Goal: Task Accomplishment & Management: Manage account settings

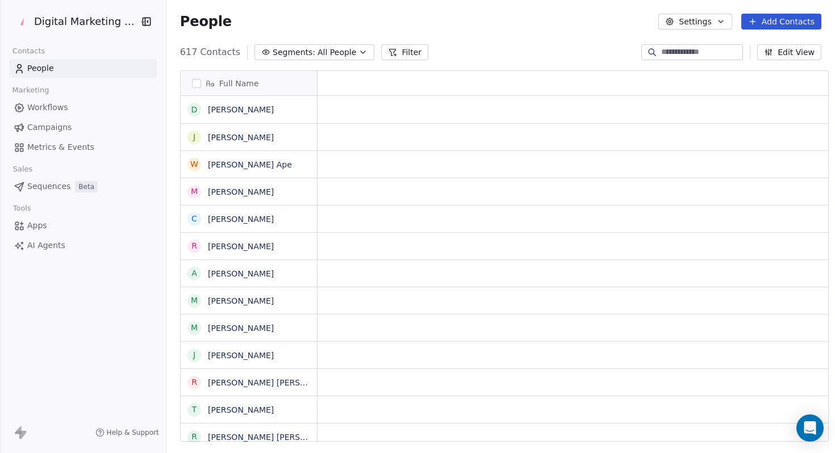
scroll to position [9, 9]
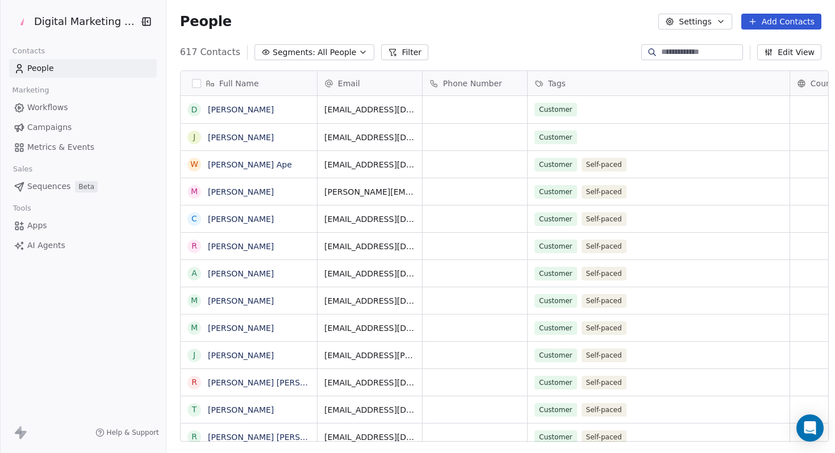
click at [36, 138] on link "Metrics & Events" at bounding box center [83, 147] width 148 height 19
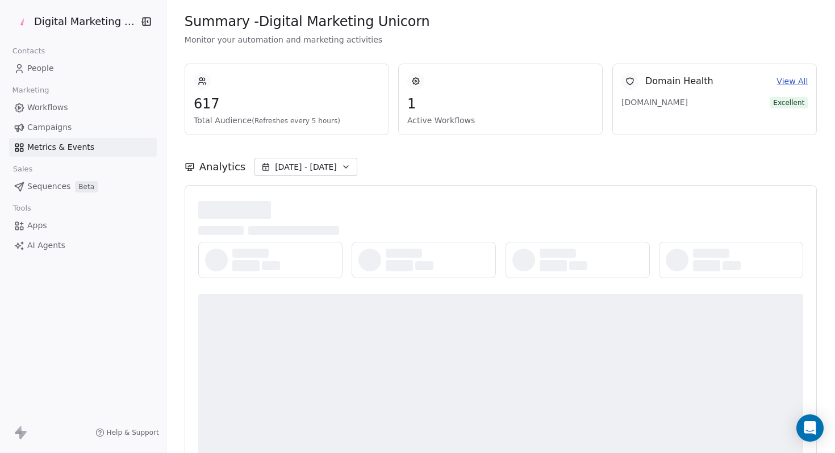
click at [35, 128] on span "Campaigns" at bounding box center [49, 127] width 44 height 12
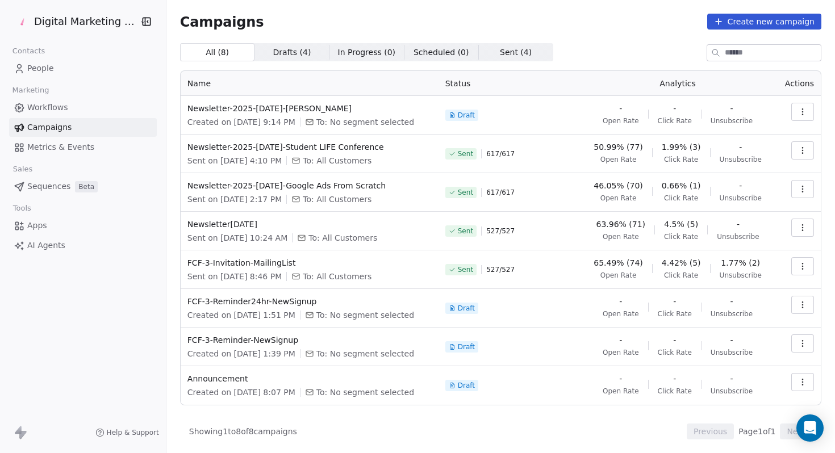
click at [761, 36] on div "Campaigns Create new campaign All ( 8 ) All ( 8 ) Drafts ( 4 ) Drafts ( 4 ) In …" at bounding box center [500, 227] width 641 height 426
click at [757, 24] on button "Create new campaign" at bounding box center [764, 22] width 114 height 16
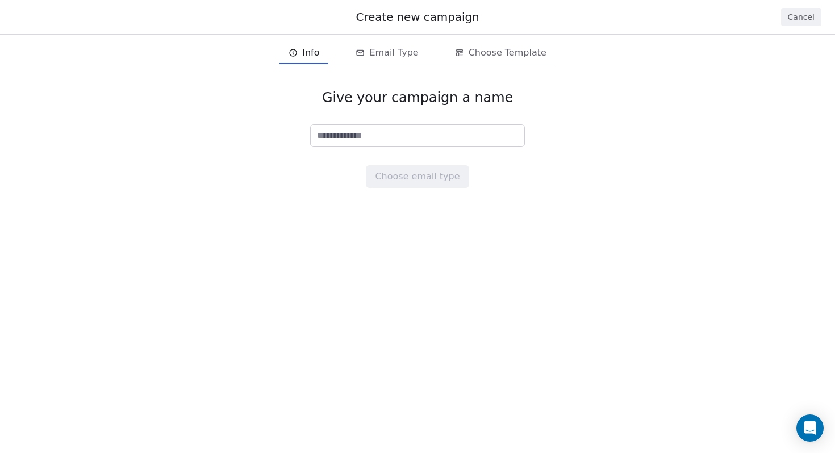
click at [384, 139] on input at bounding box center [417, 136] width 213 height 22
click at [799, 16] on button "Cancel" at bounding box center [801, 17] width 40 height 18
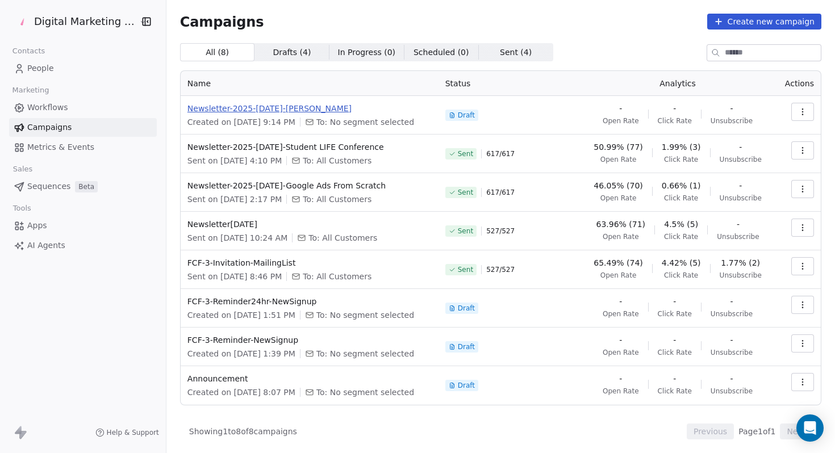
click at [264, 111] on span "Newsletter-2025-[DATE]-[PERSON_NAME]" at bounding box center [309, 108] width 244 height 11
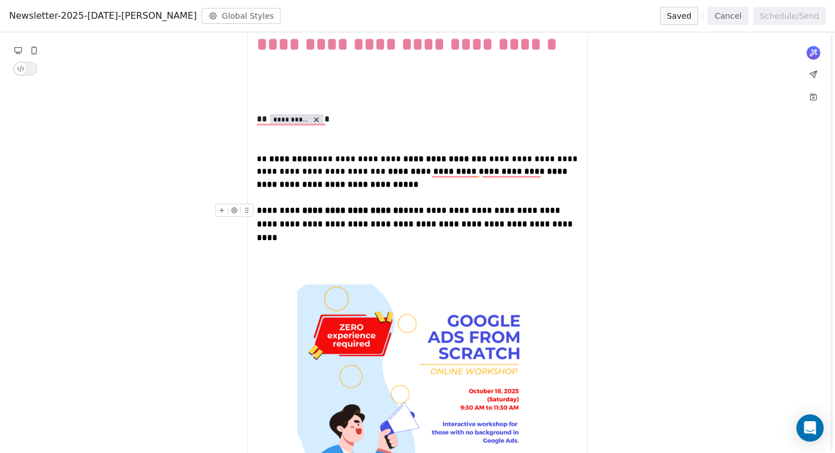
scroll to position [230, 0]
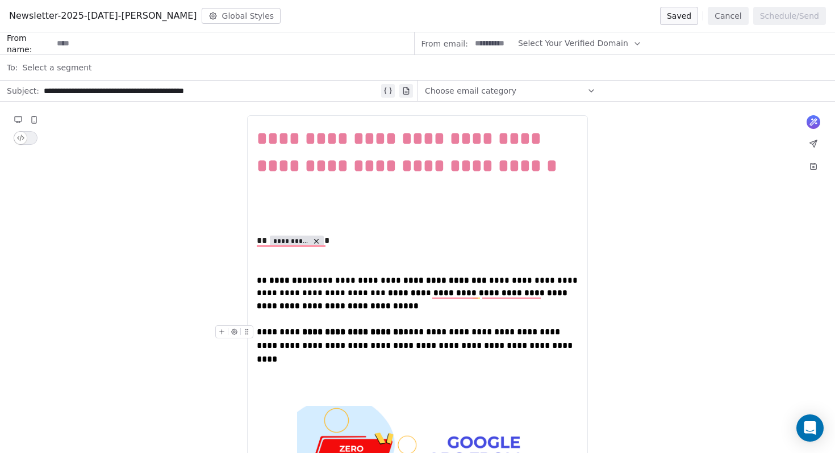
click at [534, 350] on div "**********" at bounding box center [417, 345] width 321 height 41
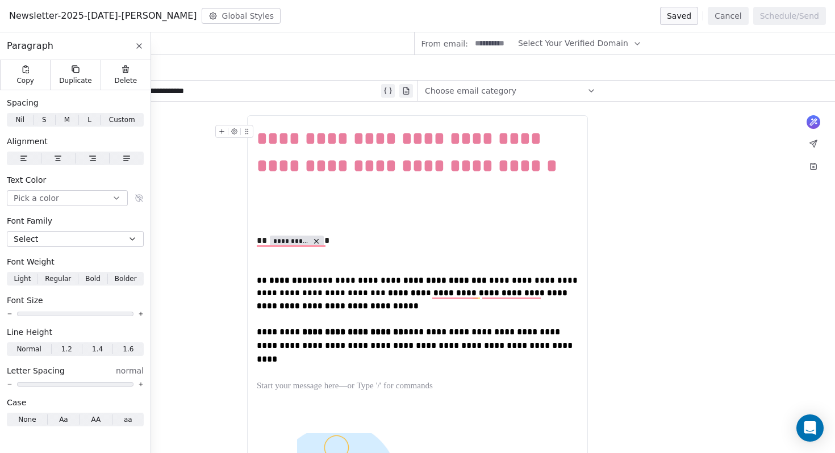
click at [138, 45] on icon at bounding box center [139, 46] width 5 height 5
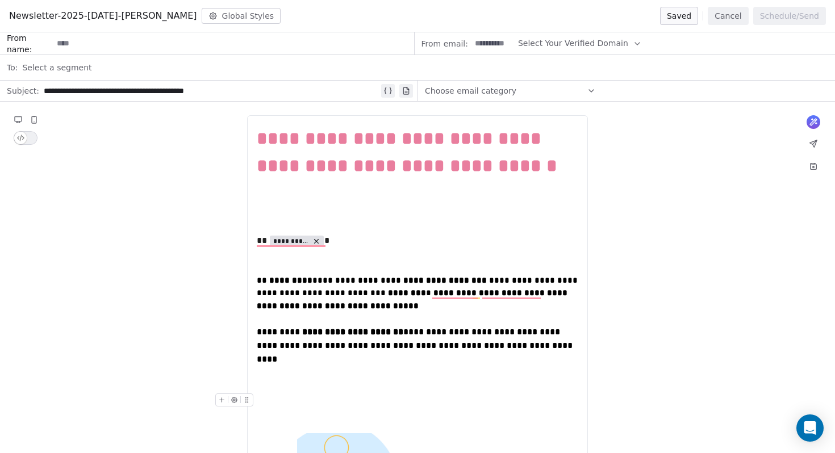
click at [308, 393] on div "To enrich screen reader interactions, please activate Accessibility in Grammarl…" at bounding box center [417, 400] width 321 height 14
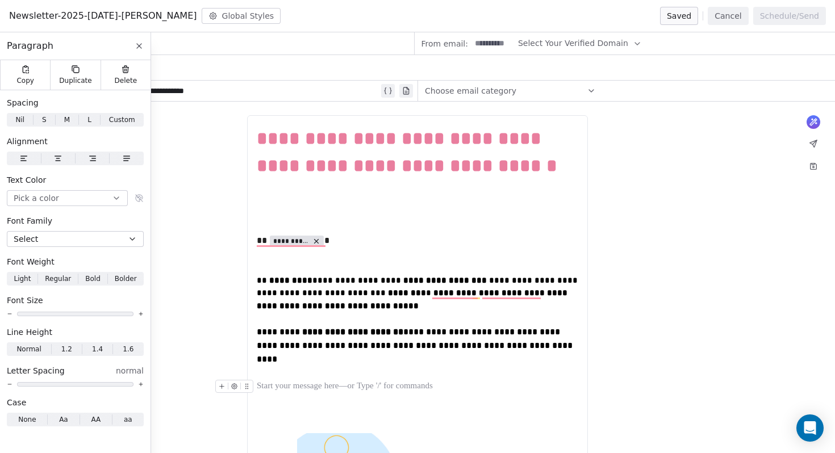
click at [280, 380] on div "To enrich screen reader interactions, please activate Accessibility in Grammarl…" at bounding box center [417, 387] width 321 height 14
click at [137, 49] on icon at bounding box center [139, 45] width 9 height 9
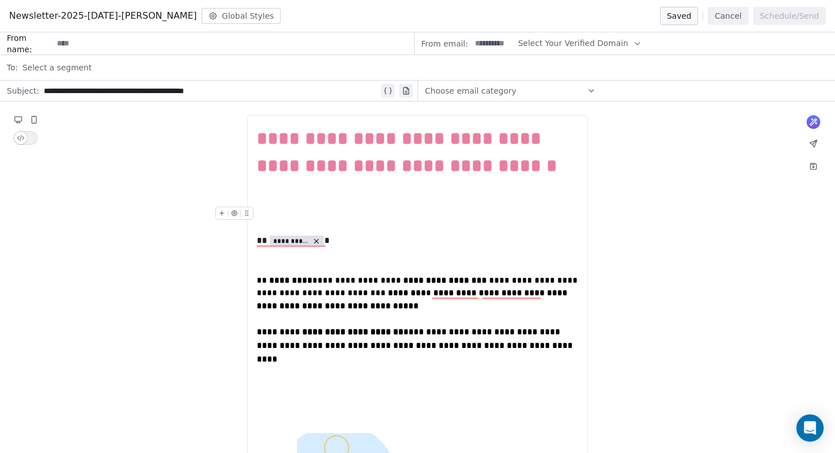
click at [219, 17] on button "Global Styles" at bounding box center [241, 16] width 79 height 16
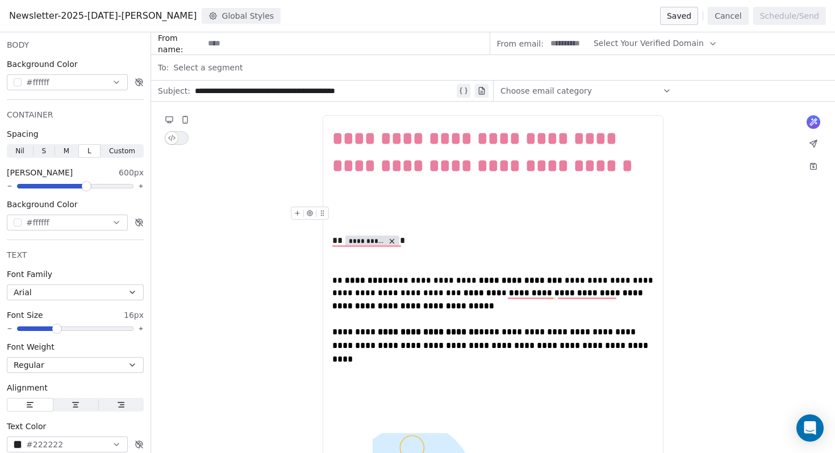
click at [393, 407] on div "To enrich screen reader interactions, please activate Accessibility in Grammarl…" at bounding box center [492, 413] width 321 height 13
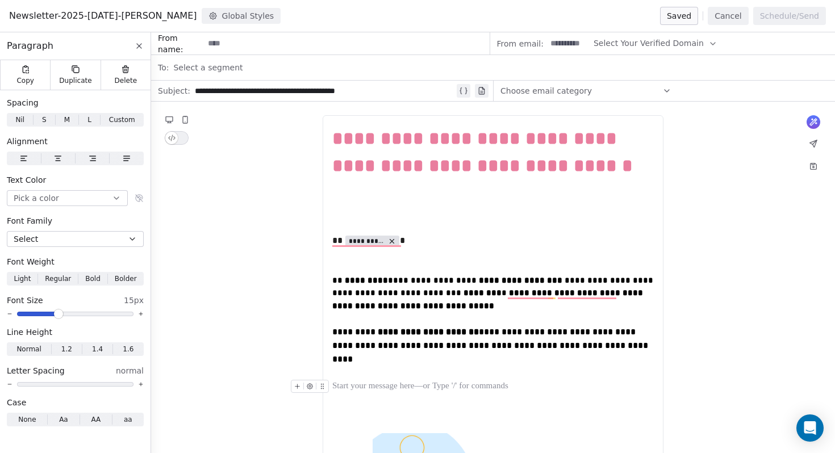
click at [352, 380] on div "To enrich screen reader interactions, please activate Accessibility in Grammarl…" at bounding box center [492, 387] width 321 height 14
click at [297, 383] on icon "To enrich screen reader interactions, please activate Accessibility in Grammarl…" at bounding box center [297, 386] width 7 height 7
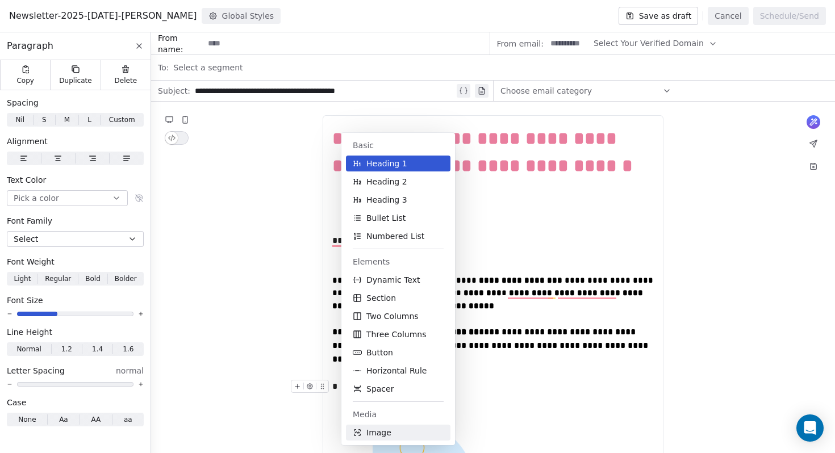
click at [370, 437] on span "Image" at bounding box center [378, 432] width 25 height 11
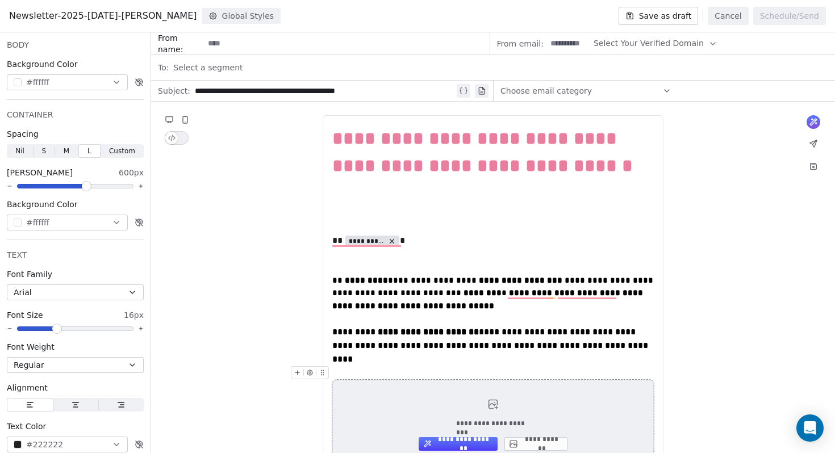
click at [541, 438] on div "**********" at bounding box center [492, 425] width 321 height 90
click at [543, 437] on button "**********" at bounding box center [535, 444] width 63 height 14
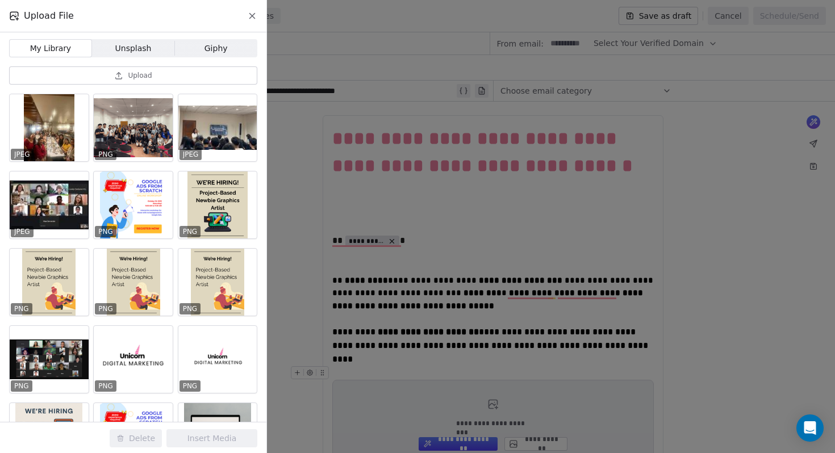
click at [141, 67] on button "Upload" at bounding box center [133, 75] width 248 height 18
click at [66, 144] on div at bounding box center [49, 127] width 79 height 67
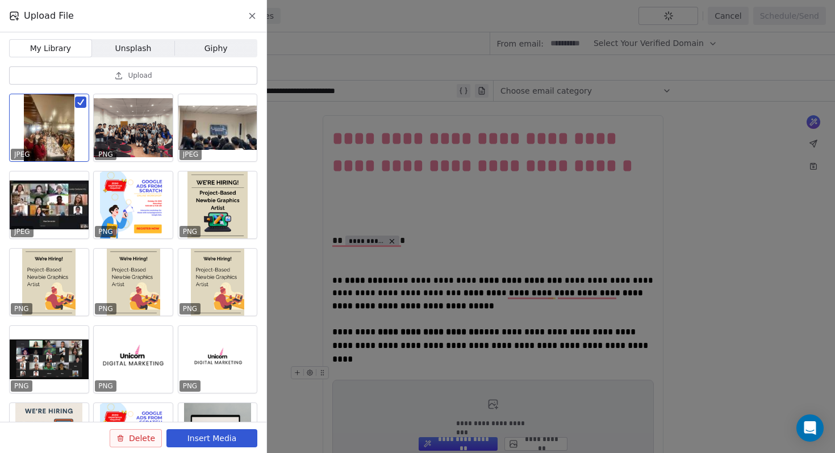
click at [236, 433] on button "Insert Media" at bounding box center [211, 438] width 91 height 18
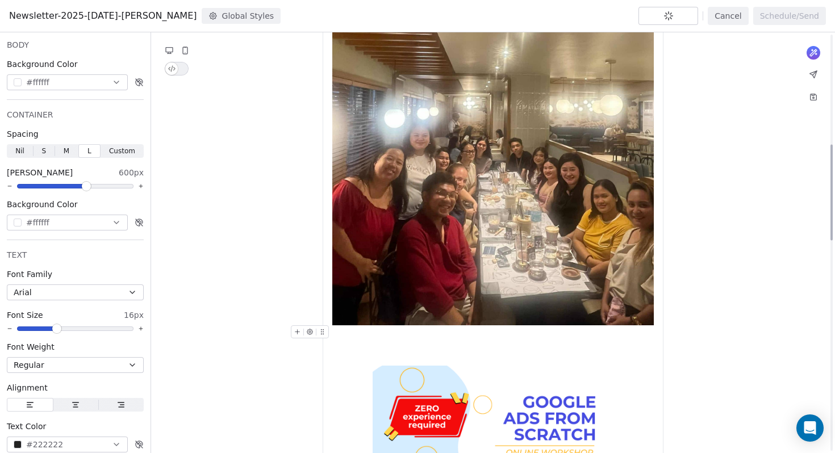
scroll to position [505, 0]
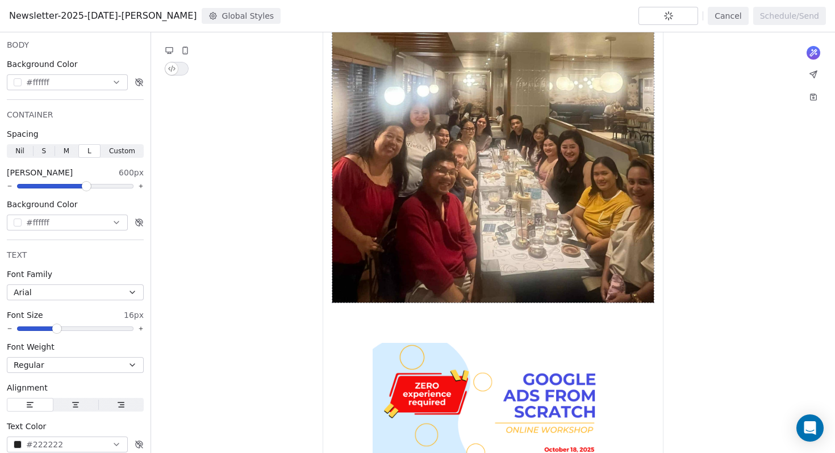
click at [463, 233] on img "To enrich screen reader interactions, please activate Accessibility in Grammarl…" at bounding box center [492, 89] width 321 height 429
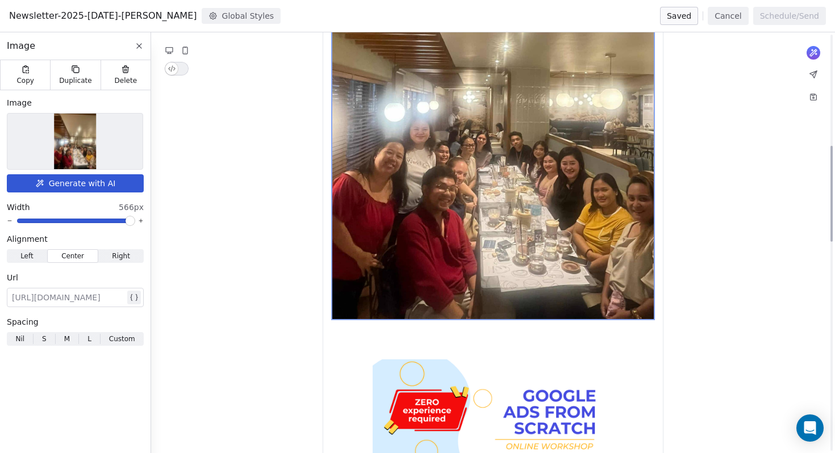
scroll to position [397, 0]
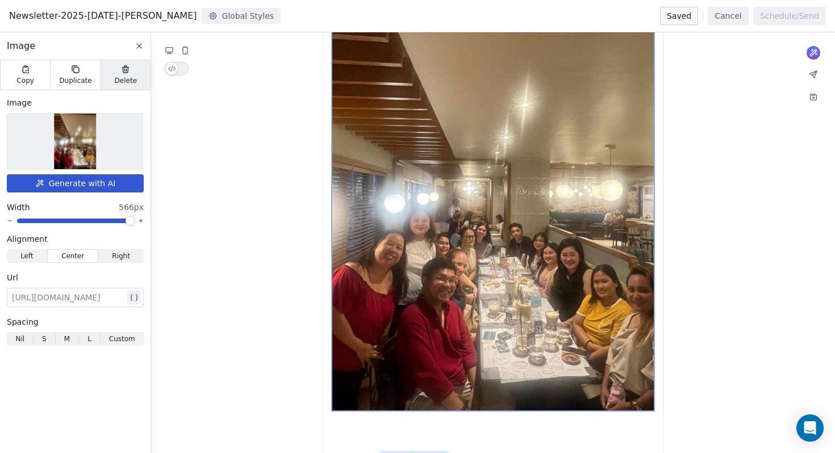
click at [131, 77] on span "Delete" at bounding box center [126, 80] width 23 height 9
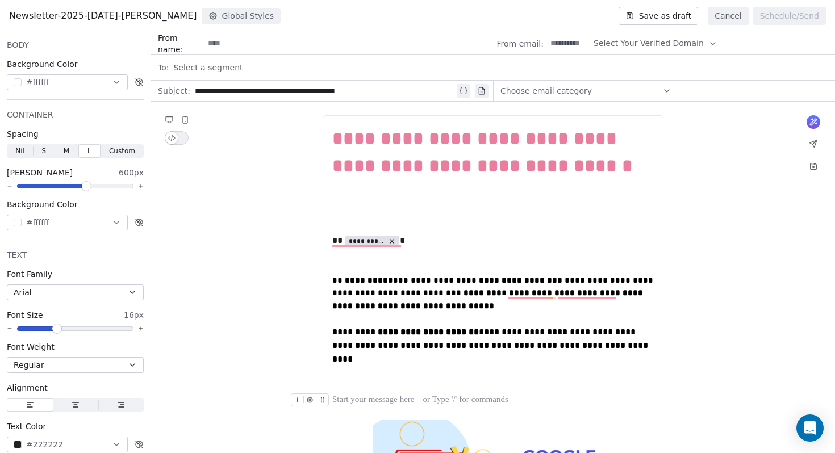
click at [358, 393] on div "To enrich screen reader interactions, please activate Accessibility in Grammarl…" at bounding box center [492, 399] width 321 height 13
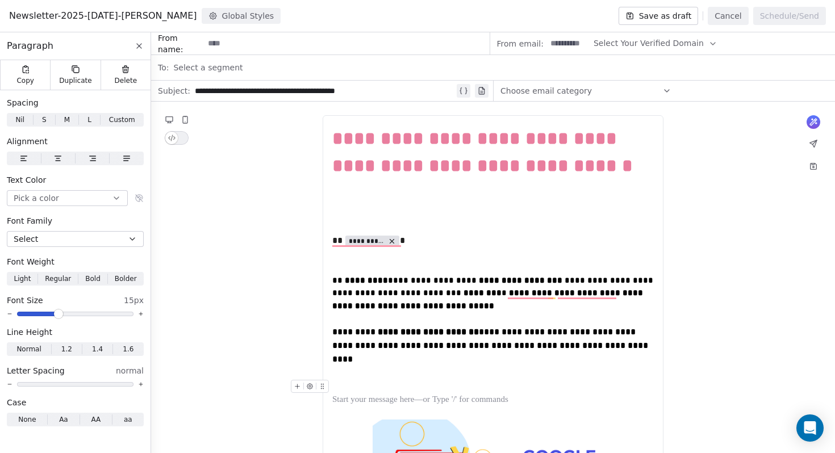
click at [332, 380] on div "To enrich screen reader interactions, please activate Accessibility in Grammarl…" at bounding box center [312, 390] width 43 height 20
click at [342, 380] on div "To enrich screen reader interactions, please activate Accessibility in Grammarl…" at bounding box center [492, 387] width 321 height 14
click at [299, 383] on icon "To enrich screen reader interactions, please activate Accessibility in Grammarl…" at bounding box center [297, 386] width 7 height 7
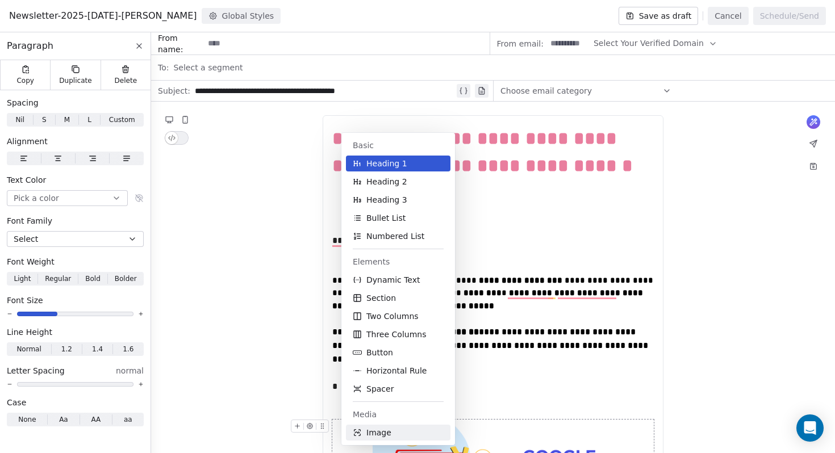
click at [392, 427] on button "Image" at bounding box center [398, 433] width 104 height 16
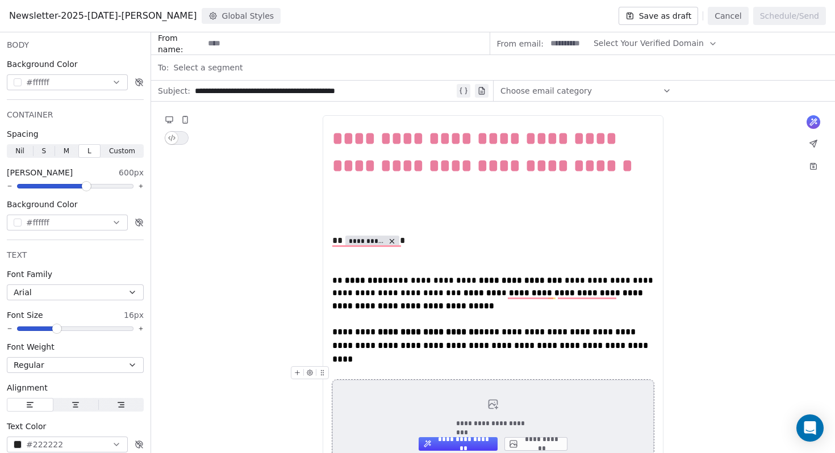
click at [541, 437] on button "**********" at bounding box center [535, 444] width 63 height 14
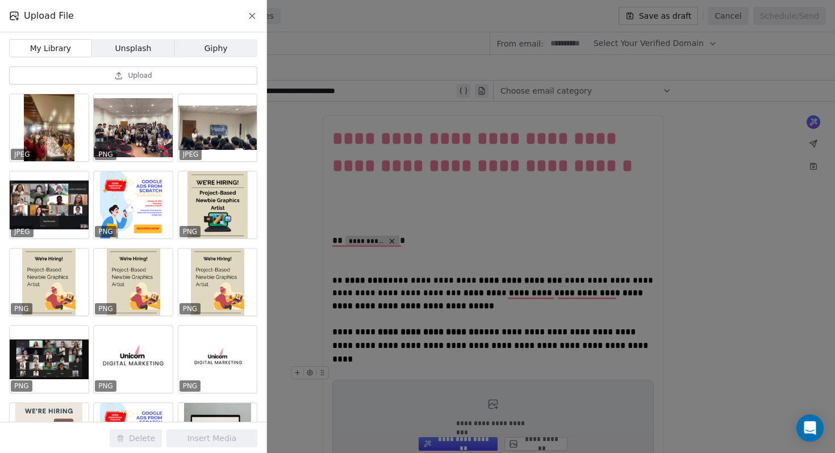
click at [153, 78] on button "Upload" at bounding box center [133, 75] width 248 height 18
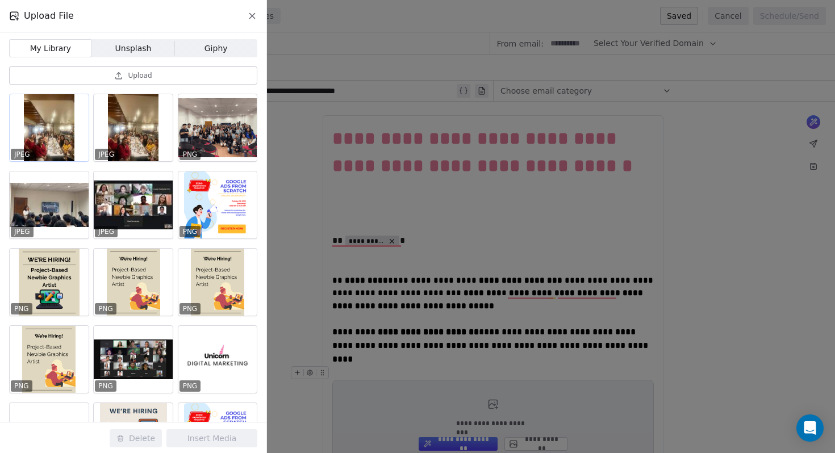
click at [49, 130] on div at bounding box center [49, 127] width 79 height 67
click at [223, 434] on button "Insert Media" at bounding box center [211, 438] width 91 height 18
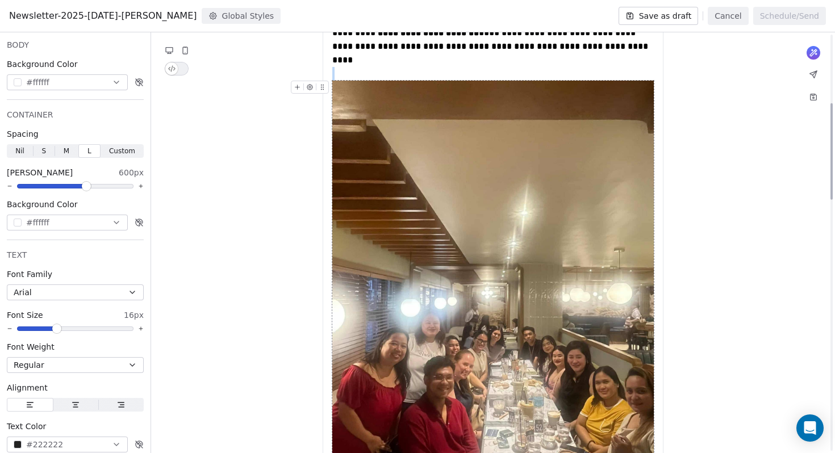
click at [478, 254] on img "To enrich screen reader interactions, please activate Accessibility in Grammarl…" at bounding box center [492, 295] width 321 height 429
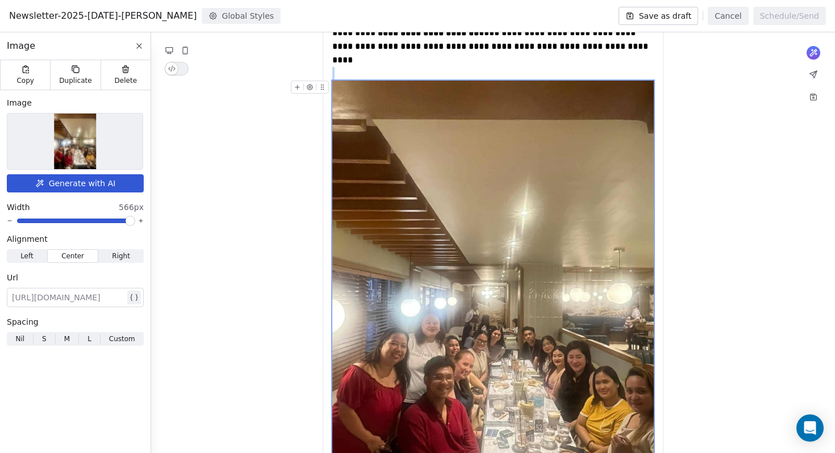
click at [517, 306] on img "To enrich screen reader interactions, please activate Accessibility in Grammarl…" at bounding box center [492, 295] width 321 height 429
click at [310, 84] on icon "To enrich screen reader interactions, please activate Accessibility in Grammarl…" at bounding box center [310, 87] width 6 height 6
click at [312, 83] on icon "To enrich screen reader interactions, please activate Accessibility in Grammarl…" at bounding box center [309, 86] width 7 height 7
click at [79, 135] on img at bounding box center [75, 142] width 42 height 56
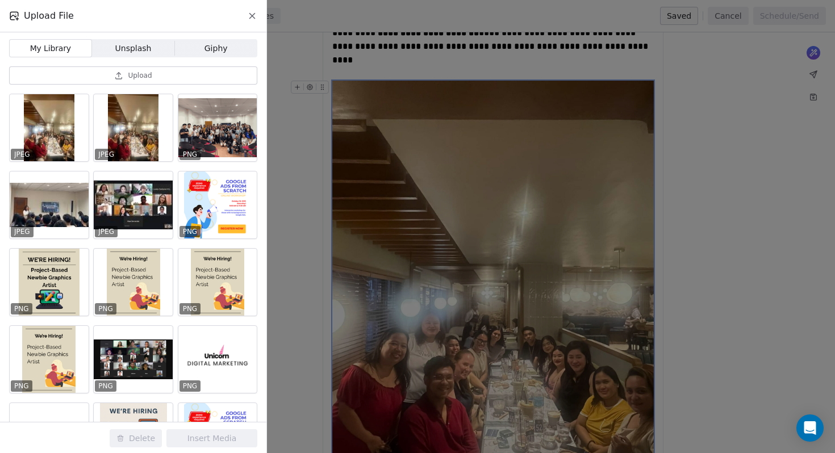
click at [414, 263] on div "Upload File My Library My Library Unsplash Unsplash Giphy Giphy Upload JPEG JPE…" at bounding box center [417, 226] width 835 height 453
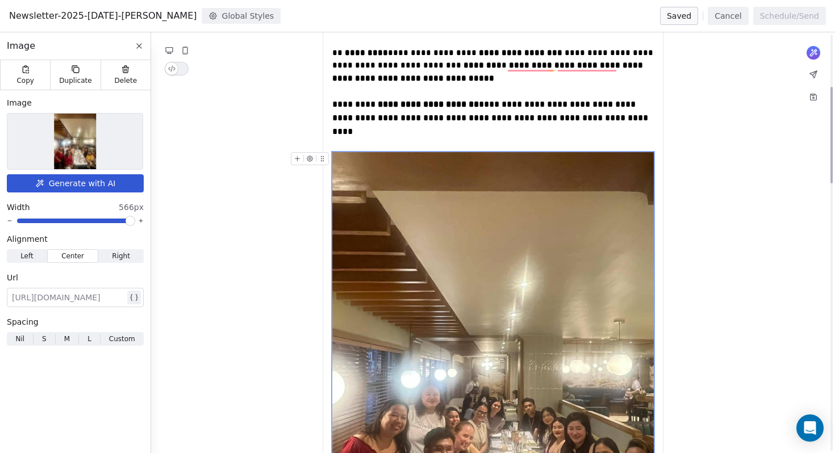
click at [525, 220] on img "To enrich screen reader interactions, please activate Accessibility in Grammarl…" at bounding box center [492, 366] width 321 height 429
click at [510, 152] on img "To enrich screen reader interactions, please activate Accessibility in Grammarl…" at bounding box center [492, 366] width 321 height 429
click at [489, 182] on img "To enrich screen reader interactions, please activate Accessibility in Grammarl…" at bounding box center [492, 366] width 321 height 429
click at [74, 135] on img at bounding box center [75, 142] width 42 height 56
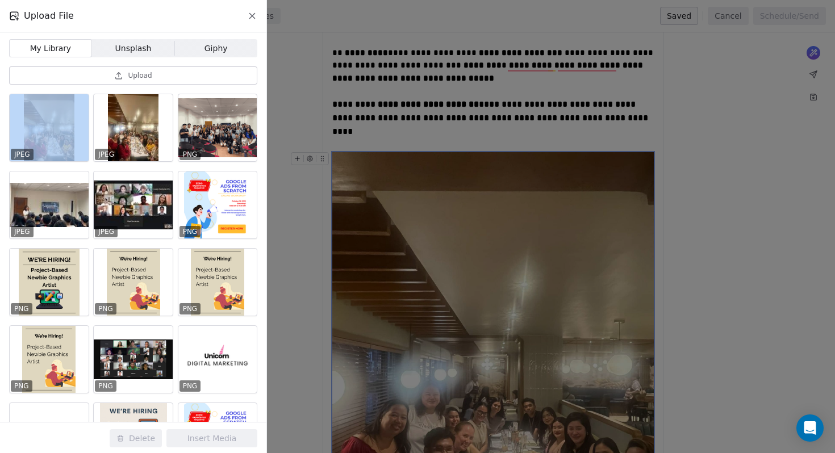
click at [74, 135] on div at bounding box center [49, 127] width 79 height 67
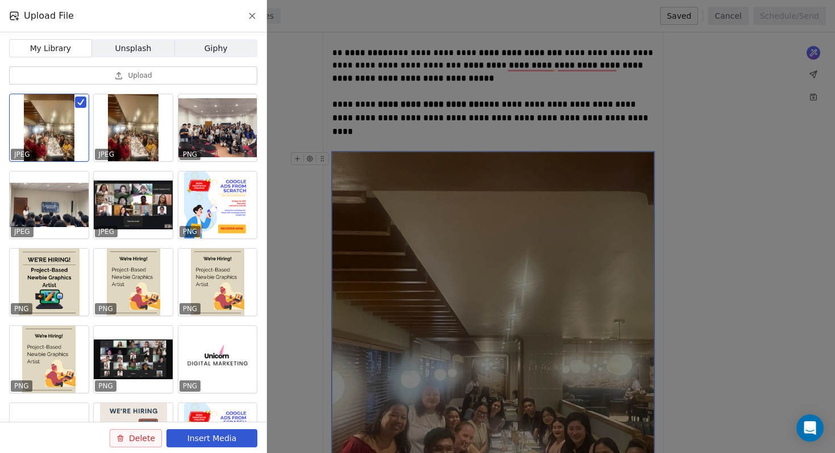
click at [249, 16] on icon at bounding box center [252, 16] width 10 height 10
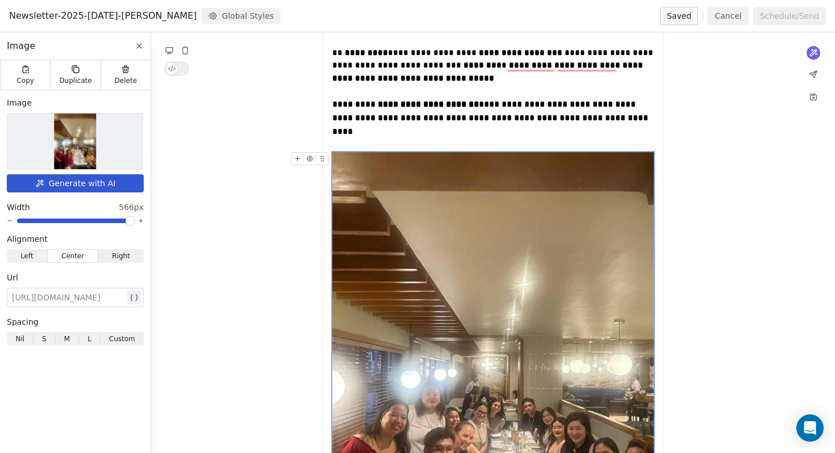
click at [434, 268] on img "To enrich screen reader interactions, please activate Accessibility in Grammarl…" at bounding box center [492, 366] width 321 height 429
click at [406, 295] on img "To enrich screen reader interactions, please activate Accessibility in Grammarl…" at bounding box center [492, 366] width 321 height 429
click at [300, 155] on icon "To enrich screen reader interactions, please activate Accessibility in Grammarl…" at bounding box center [297, 158] width 7 height 7
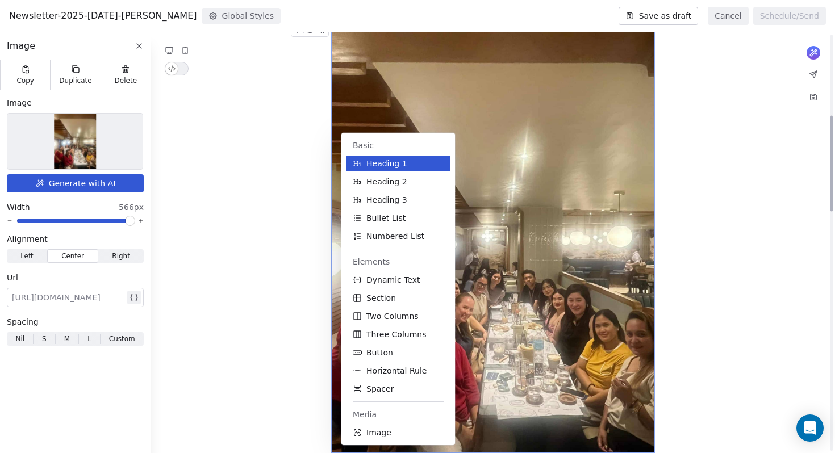
click at [561, 203] on img "To enrich screen reader interactions, please activate Accessibility in Grammarl…" at bounding box center [492, 238] width 321 height 429
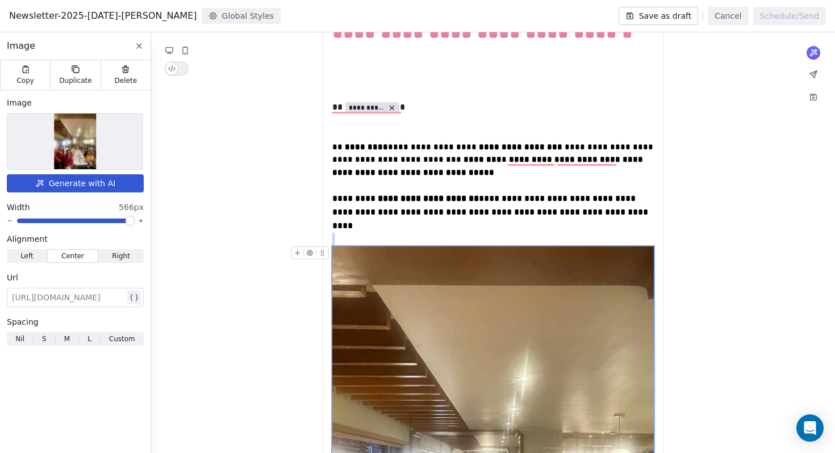
drag, startPoint x: 332, startPoint y: 233, endPoint x: 349, endPoint y: 251, distance: 25.3
click at [349, 251] on div "To enrich screen reader interactions, please activate Accessibility in Grammarl…" at bounding box center [492, 460] width 321 height 429
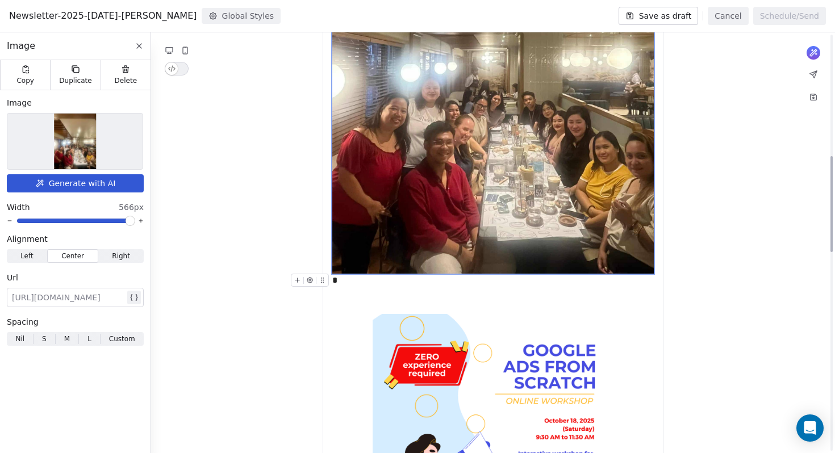
click at [569, 248] on img "To enrich screen reader interactions, please activate Accessibility in Grammarl…" at bounding box center [492, 60] width 321 height 429
click at [359, 262] on body "Digital Marketing Unicorn Contacts People Marketing Workflows Campaigns Metrics…" at bounding box center [417, 226] width 835 height 453
click at [544, 245] on img "To enrich screen reader interactions, please activate Accessibility in Grammarl…" at bounding box center [492, 60] width 321 height 429
click at [653, 274] on div "To enrich screen reader interactions, please activate Accessibility in Grammarl…" at bounding box center [492, 281] width 321 height 14
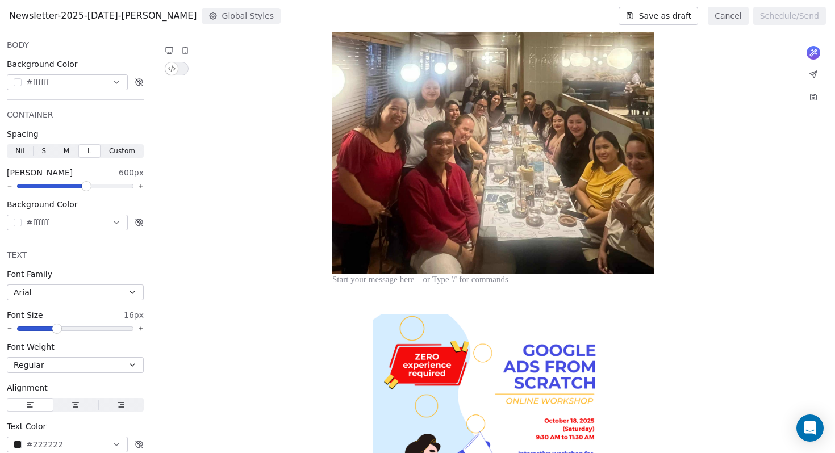
click at [651, 257] on img "To enrich screen reader interactions, please activate Accessibility in Grammarl…" at bounding box center [492, 60] width 321 height 429
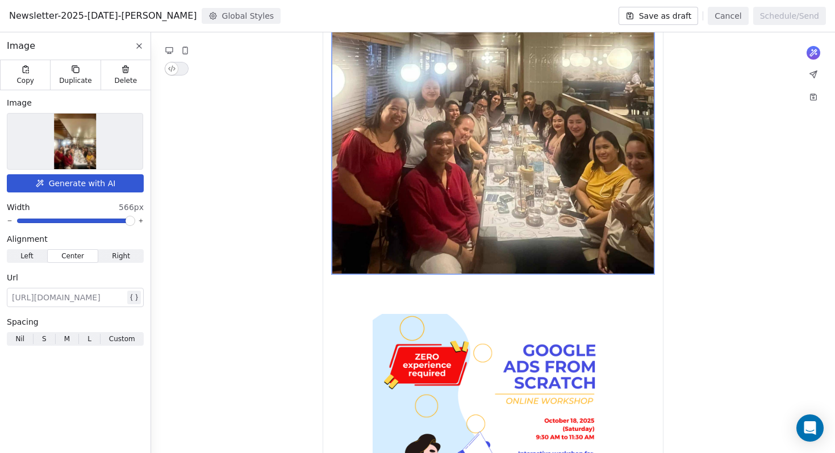
drag, startPoint x: 653, startPoint y: 261, endPoint x: 645, endPoint y: 246, distance: 16.8
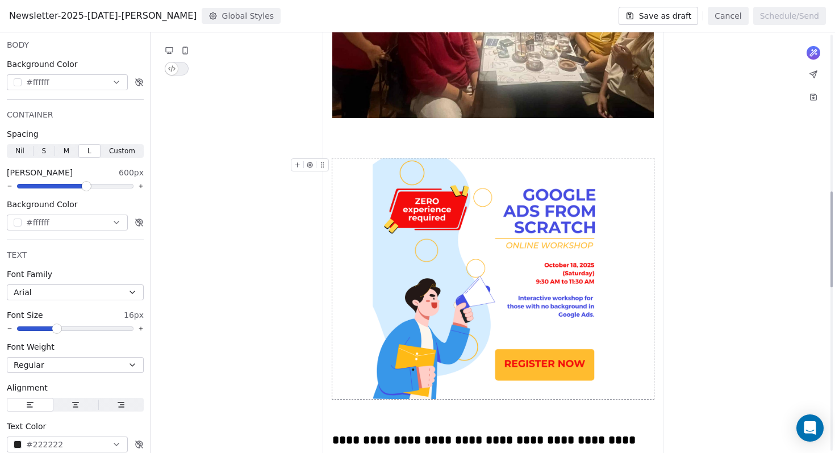
click at [553, 265] on img "To enrich screen reader interactions, please activate Accessibility in Grammarl…" at bounding box center [492, 278] width 241 height 241
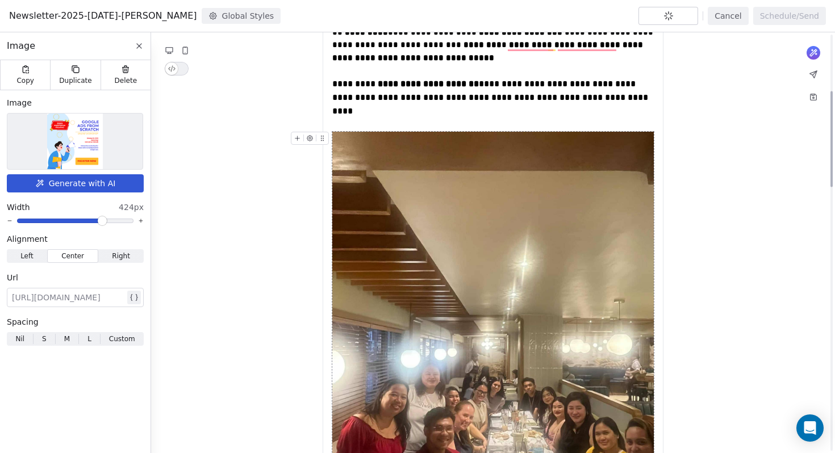
click at [411, 285] on img "To enrich screen reader interactions, please activate Accessibility in Grammarl…" at bounding box center [492, 346] width 321 height 429
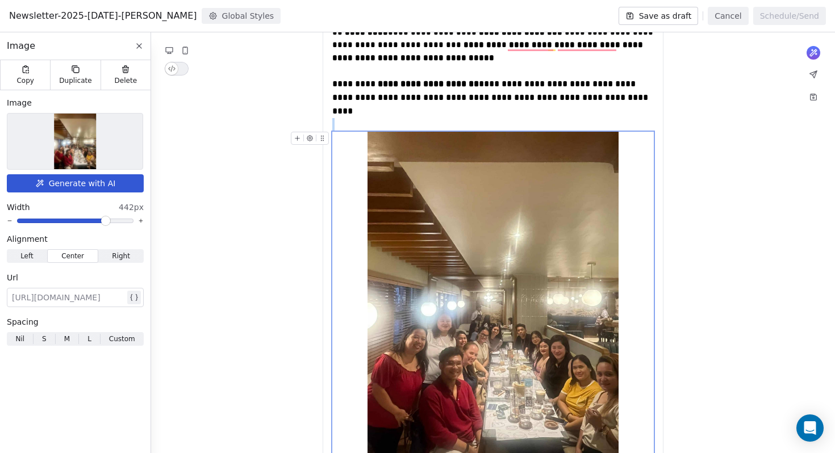
click at [107, 221] on span at bounding box center [105, 220] width 7 height 7
click at [468, 255] on img "To enrich screen reader interactions, please activate Accessibility in Grammarl…" at bounding box center [492, 299] width 251 height 334
click at [307, 135] on icon "To enrich screen reader interactions, please activate Accessibility in Grammarl…" at bounding box center [309, 138] width 7 height 7
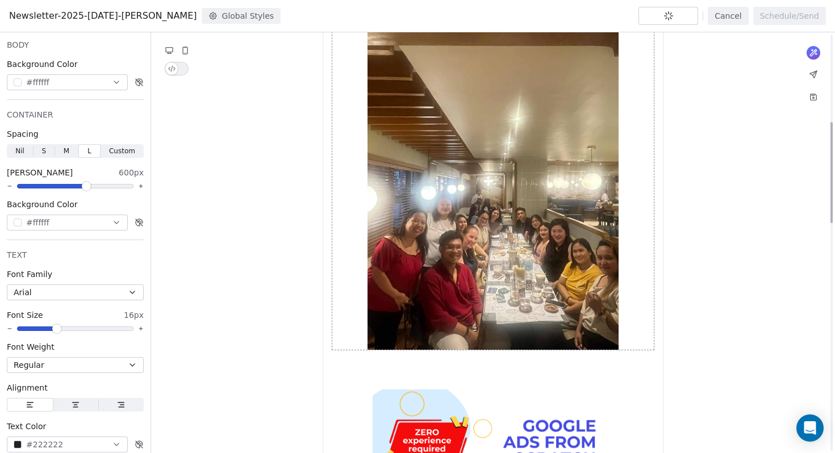
click at [569, 260] on img "To enrich screen reader interactions, please activate Accessibility in Grammarl…" at bounding box center [492, 182] width 251 height 334
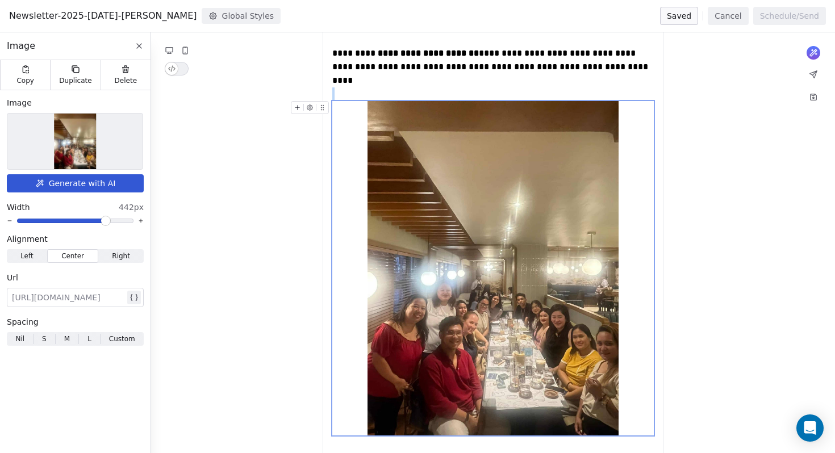
scroll to position [279, 0]
click at [468, 270] on img "To enrich screen reader interactions, please activate Accessibility in Grammarl…" at bounding box center [492, 268] width 251 height 334
click at [116, 78] on span "Delete" at bounding box center [126, 80] width 23 height 9
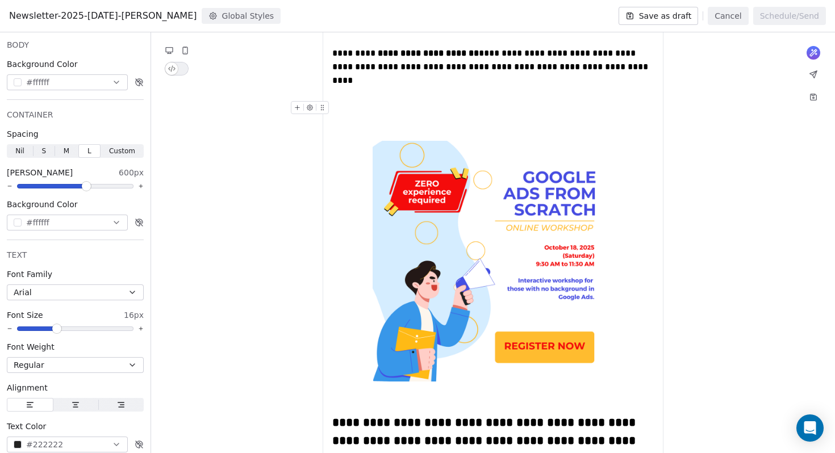
click at [349, 101] on div "To enrich screen reader interactions, please activate Accessibility in Grammarl…" at bounding box center [492, 108] width 321 height 14
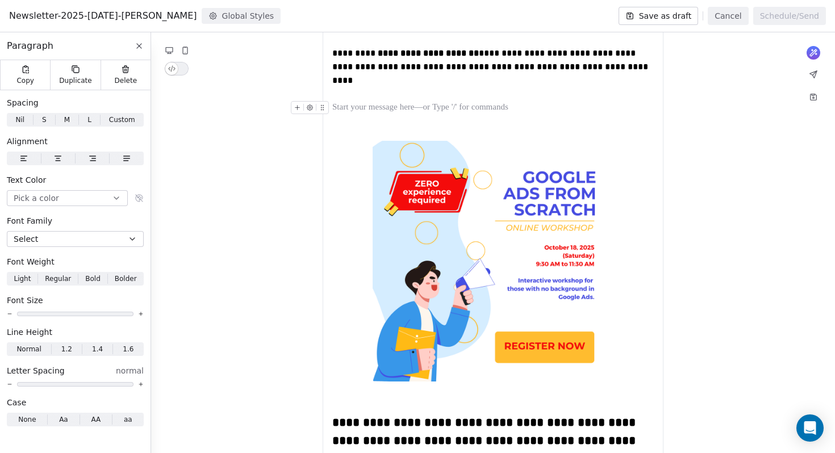
click at [296, 104] on icon "To enrich screen reader interactions, please activate Accessibility in Grammarl…" at bounding box center [297, 107] width 7 height 7
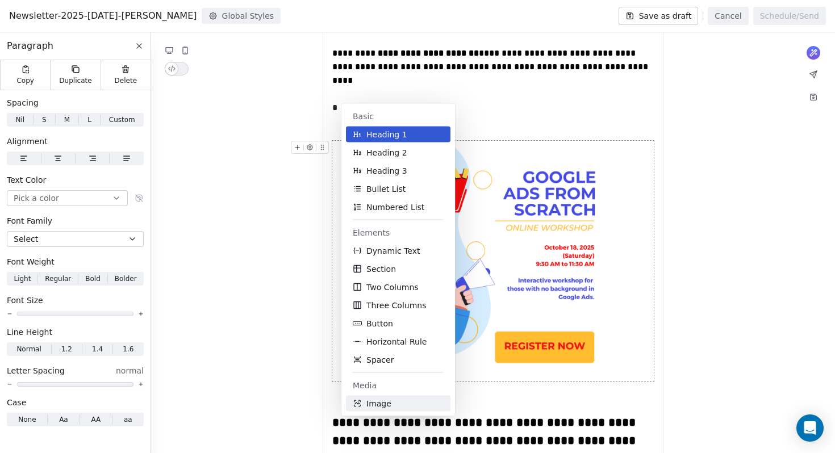
click at [399, 403] on button "Image" at bounding box center [398, 404] width 104 height 16
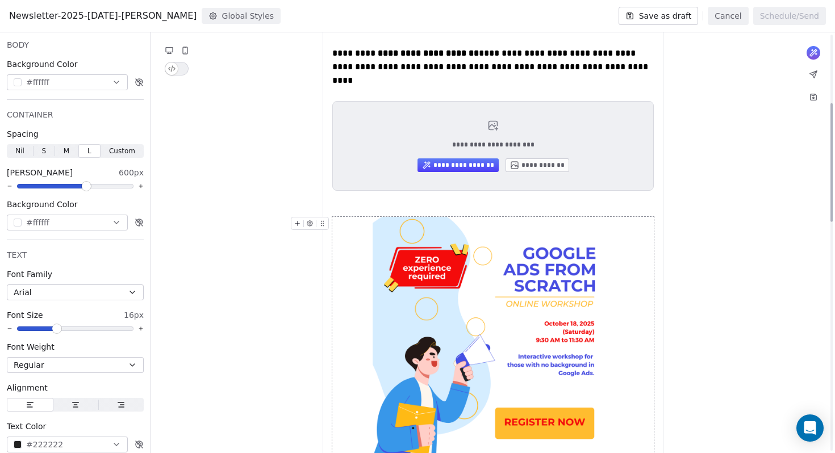
scroll to position [244, 0]
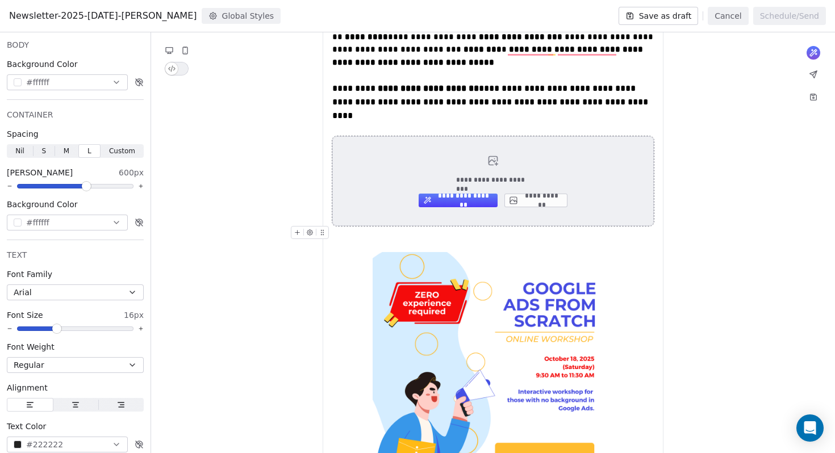
click at [544, 194] on button "**********" at bounding box center [535, 201] width 63 height 14
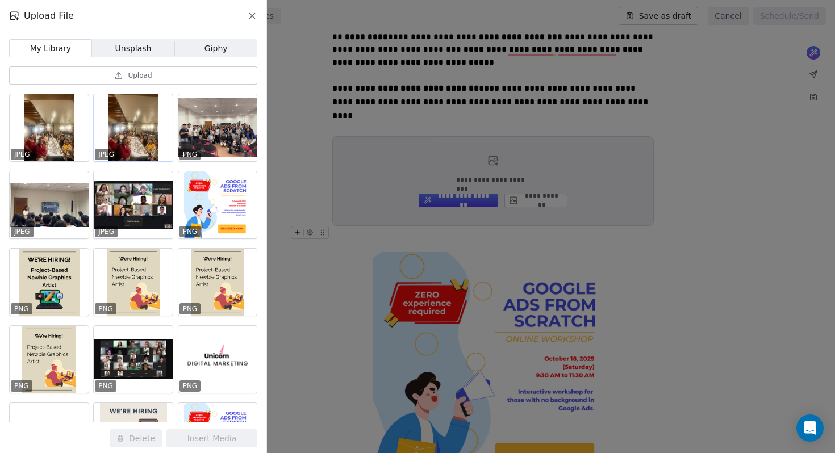
click at [152, 132] on div at bounding box center [133, 127] width 79 height 67
click at [44, 117] on div at bounding box center [49, 127] width 79 height 67
click at [140, 437] on button "Delete" at bounding box center [136, 438] width 52 height 18
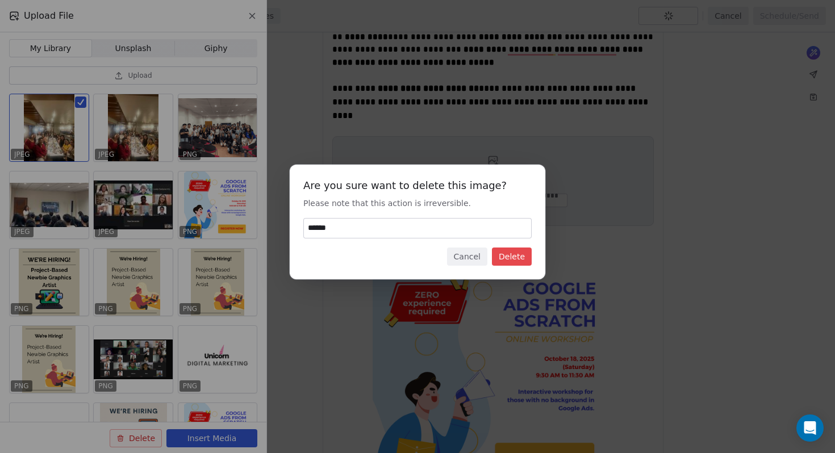
type input "******"
click at [518, 257] on button "Delete" at bounding box center [512, 257] width 40 height 18
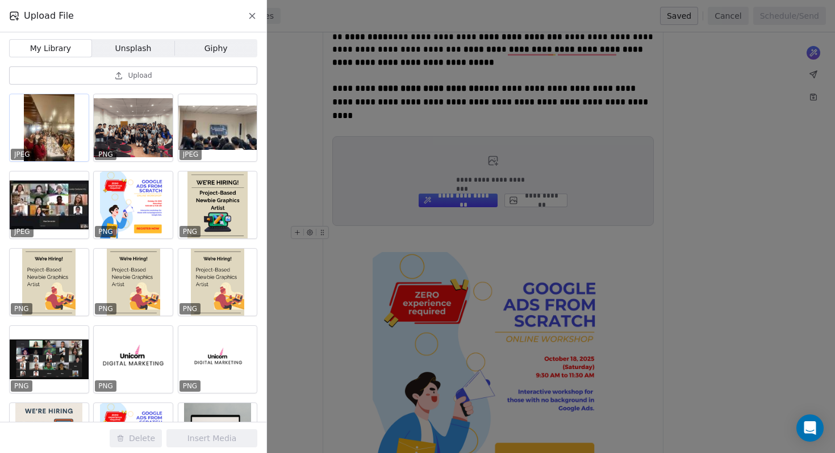
click at [68, 110] on div at bounding box center [49, 127] width 79 height 67
click at [146, 441] on button "Delete" at bounding box center [136, 438] width 52 height 18
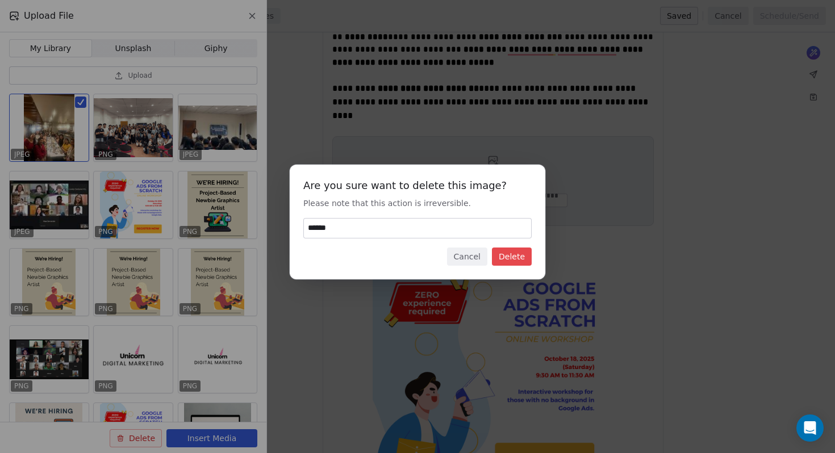
type input "******"
click at [514, 263] on button "Delete" at bounding box center [512, 257] width 40 height 18
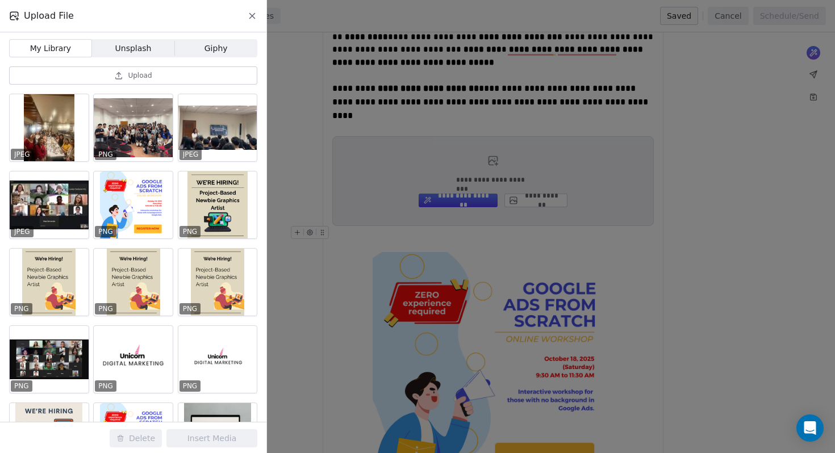
click at [115, 72] on icon at bounding box center [118, 75] width 9 height 9
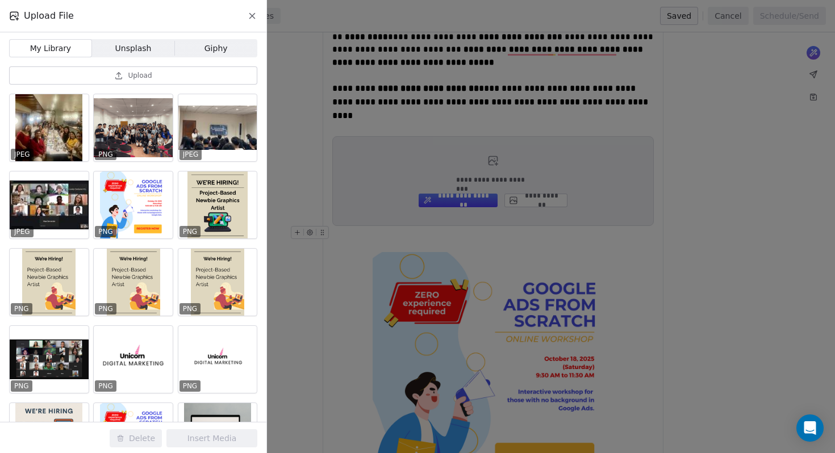
click at [137, 70] on button "Upload" at bounding box center [133, 75] width 248 height 18
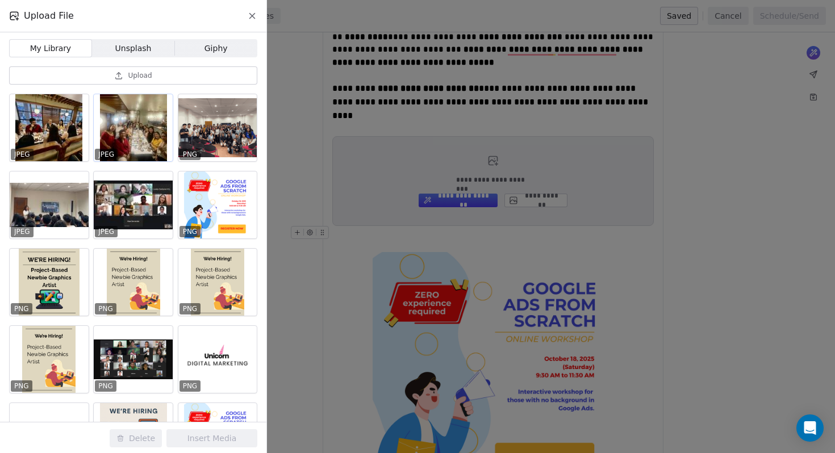
click at [144, 138] on div at bounding box center [133, 127] width 79 height 67
click at [221, 435] on button "Insert Media" at bounding box center [211, 438] width 91 height 18
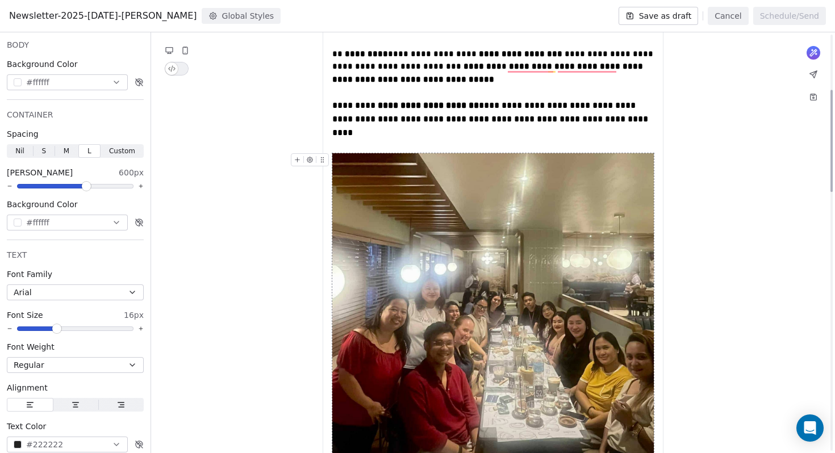
scroll to position [262, 0]
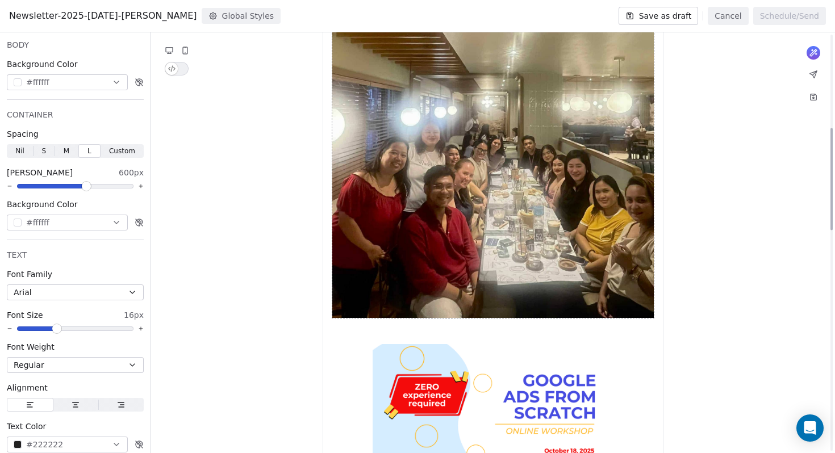
click at [581, 246] on img "To enrich screen reader interactions, please activate Accessibility in Grammarl…" at bounding box center [492, 157] width 321 height 321
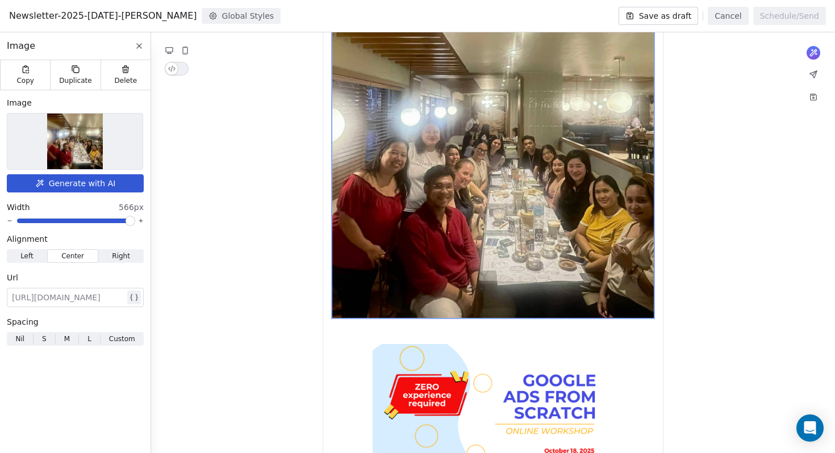
drag, startPoint x: 653, startPoint y: 304, endPoint x: 647, endPoint y: 294, distance: 12.5
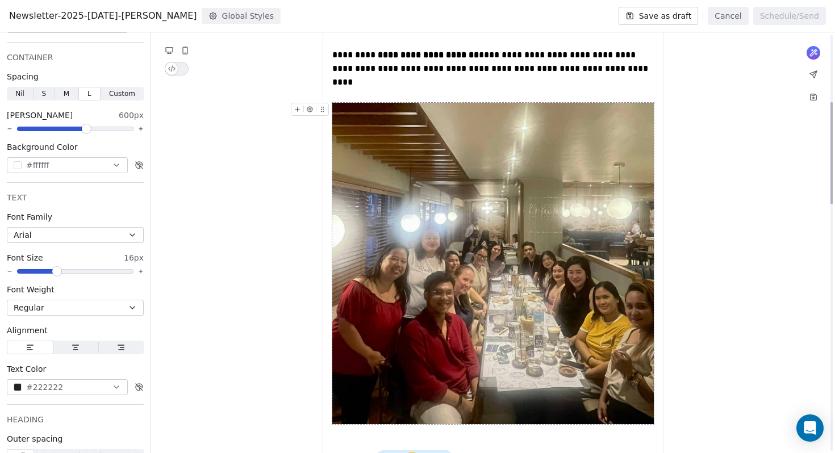
scroll to position [271, 0]
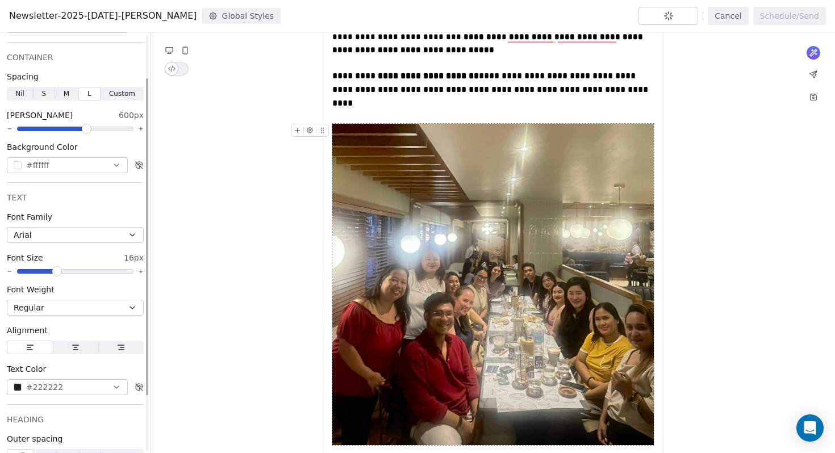
click at [83, 126] on span at bounding box center [86, 128] width 7 height 7
click at [83, 128] on span at bounding box center [86, 128] width 7 height 7
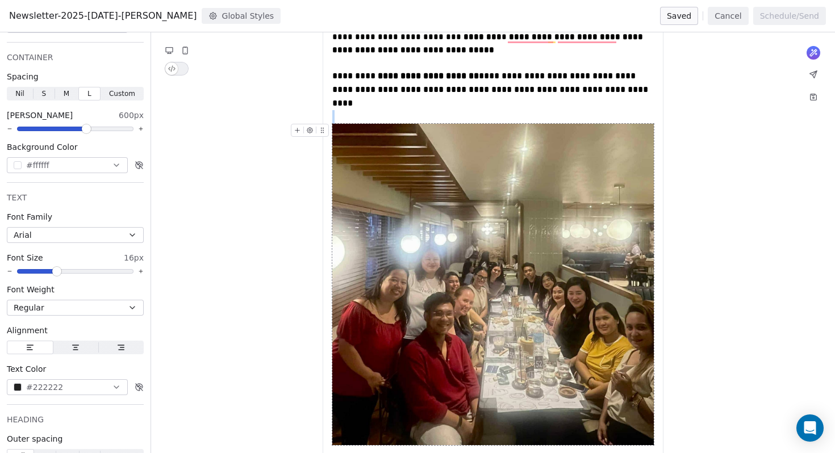
click at [405, 236] on img "To enrich screen reader interactions, please activate Accessibility in Grammarl…" at bounding box center [492, 284] width 321 height 321
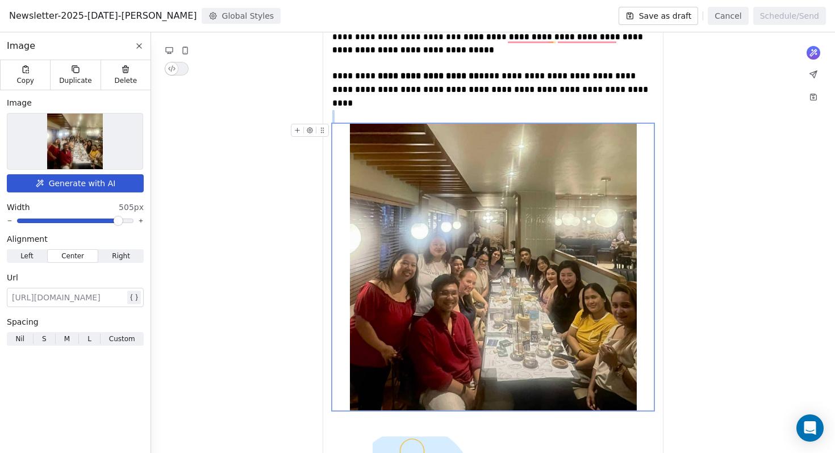
click at [120, 220] on span at bounding box center [118, 220] width 7 height 7
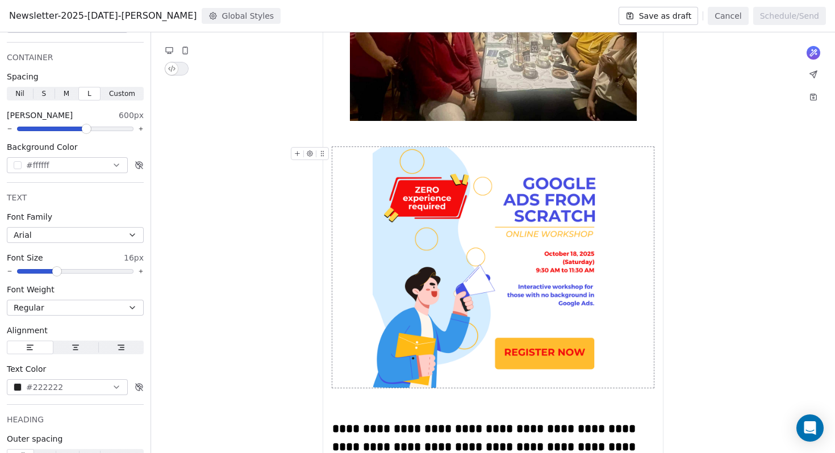
click at [573, 274] on img "To enrich screen reader interactions, please activate Accessibility in Grammarl…" at bounding box center [492, 267] width 241 height 241
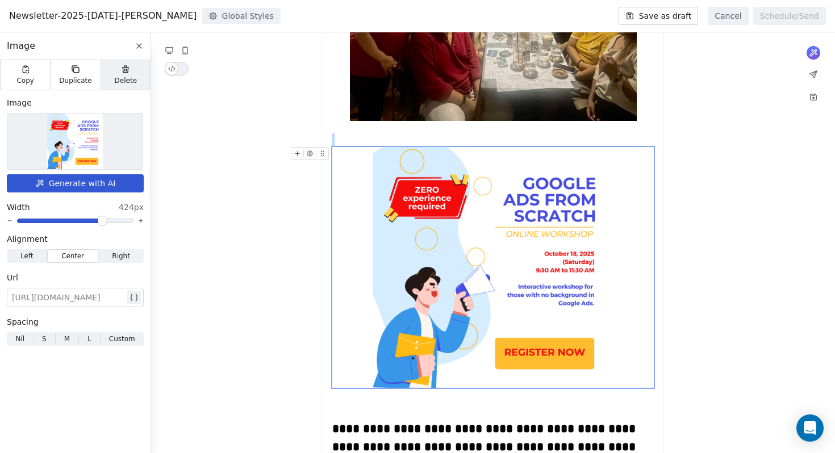
click at [118, 77] on span "Delete" at bounding box center [126, 80] width 23 height 9
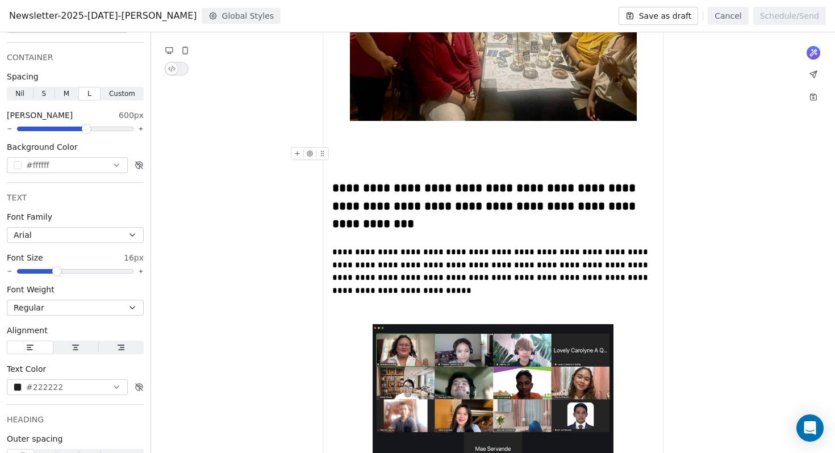
click at [385, 152] on div "To enrich screen reader interactions, please activate Accessibility in Grammarl…" at bounding box center [492, 156] width 321 height 19
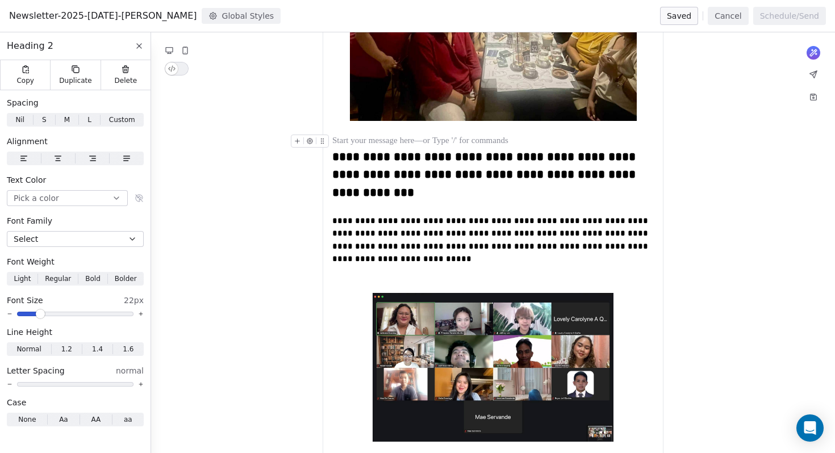
click at [354, 135] on div "To enrich screen reader interactions, please activate Accessibility in Grammarl…" at bounding box center [492, 142] width 321 height 14
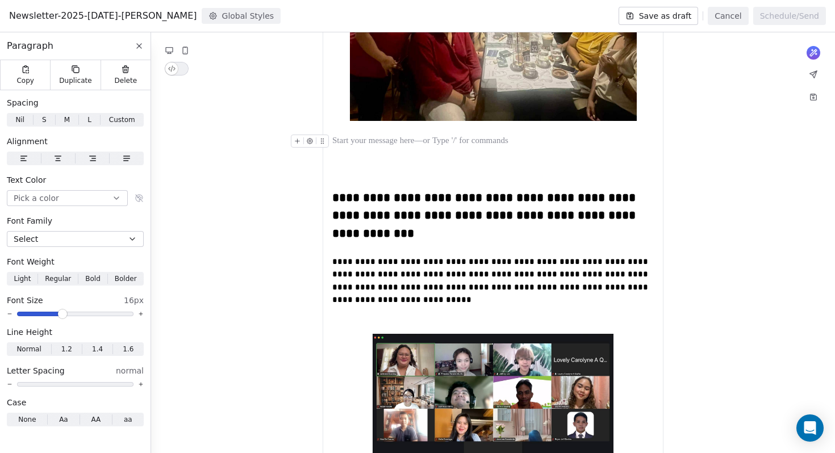
click at [378, 135] on div "To enrich screen reader interactions, please activate Accessibility in Grammarl…" at bounding box center [492, 142] width 321 height 14
click at [347, 148] on div "To enrich screen reader interactions, please activate Accessibility in Grammarl…" at bounding box center [492, 155] width 321 height 14
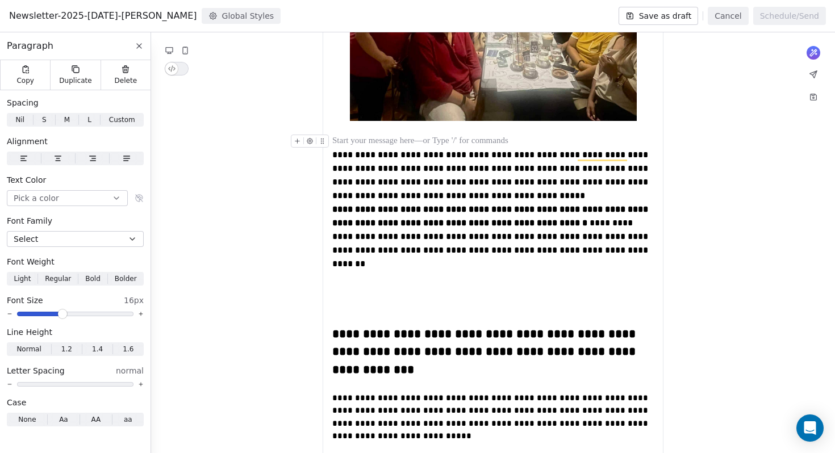
click at [352, 135] on div "To enrich screen reader interactions, please activate Accessibility in Grammarl…" at bounding box center [492, 142] width 321 height 14
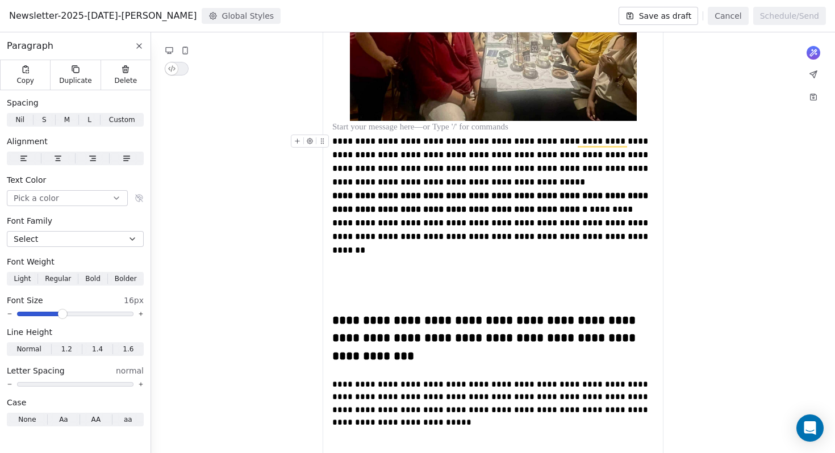
click at [501, 168] on div "**********" at bounding box center [492, 162] width 321 height 55
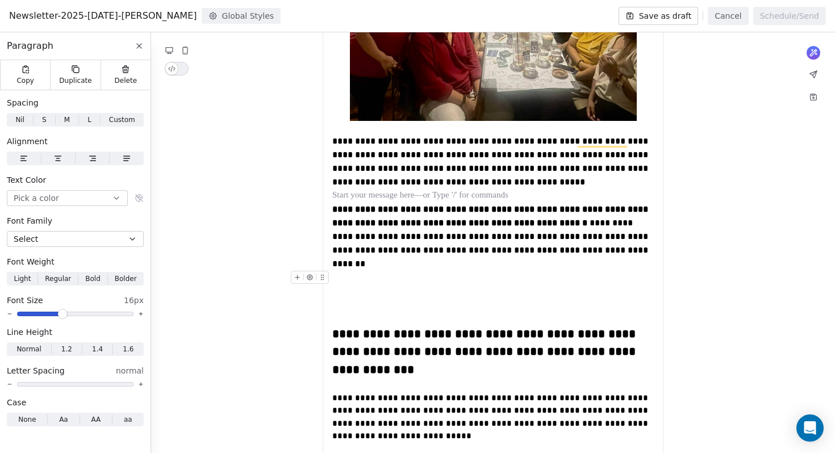
click at [382, 271] on div "To enrich screen reader interactions, please activate Accessibility in Grammarl…" at bounding box center [492, 284] width 321 height 27
click at [340, 271] on div "To enrich screen reader interactions, please activate Accessibility in Grammarl…" at bounding box center [492, 284] width 321 height 27
click at [296, 274] on icon "To enrich screen reader interactions, please activate Accessibility in Grammarl…" at bounding box center [297, 277] width 7 height 7
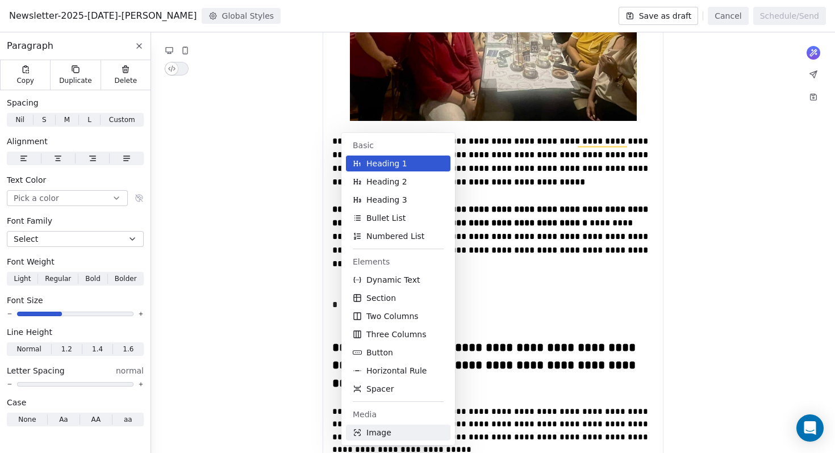
click at [410, 438] on button "Image" at bounding box center [398, 433] width 104 height 16
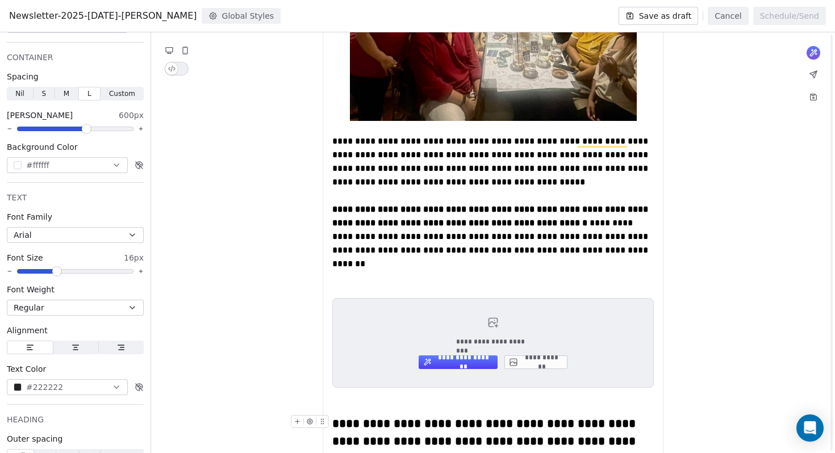
scroll to position [510, 0]
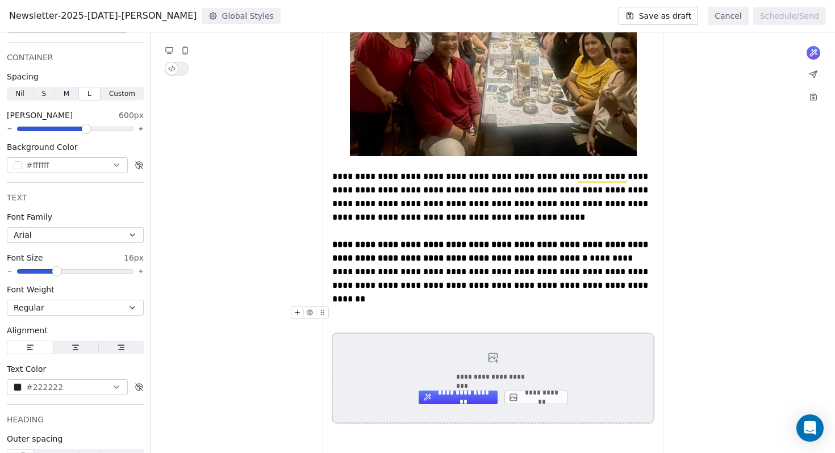
click at [529, 391] on button "**********" at bounding box center [535, 398] width 63 height 14
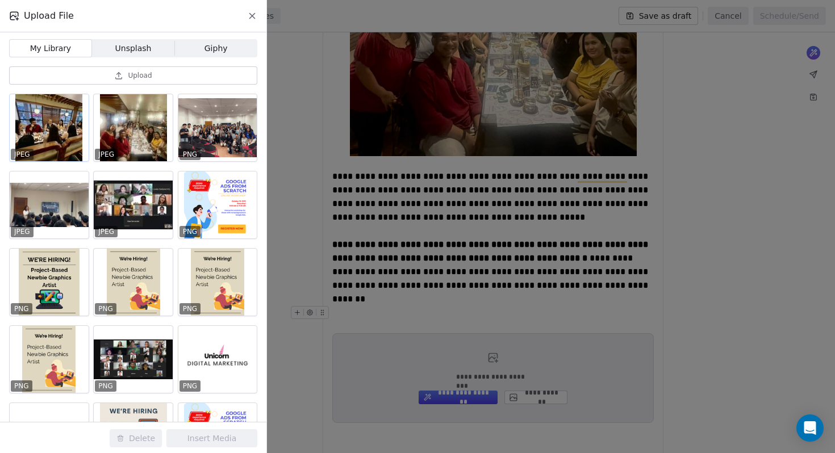
click at [47, 152] on div at bounding box center [49, 127] width 79 height 67
click at [228, 448] on div "Delete Insert Media" at bounding box center [183, 438] width 166 height 32
click at [228, 442] on button "Insert Media" at bounding box center [211, 438] width 91 height 18
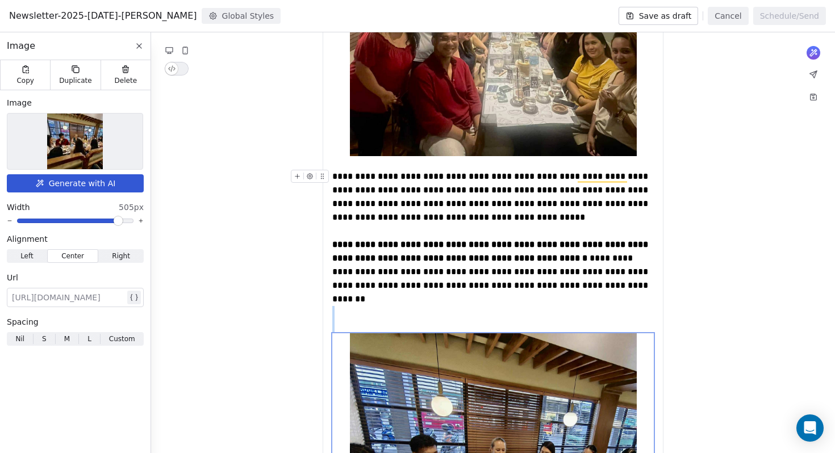
click at [120, 224] on span at bounding box center [118, 220] width 7 height 7
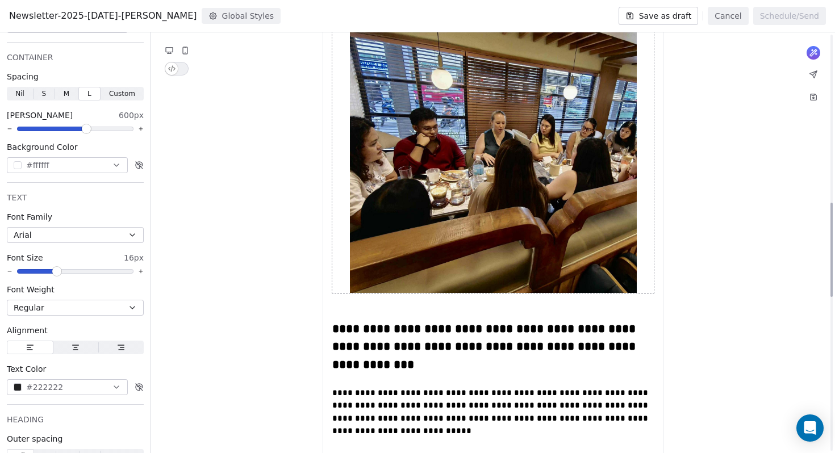
scroll to position [842, 0]
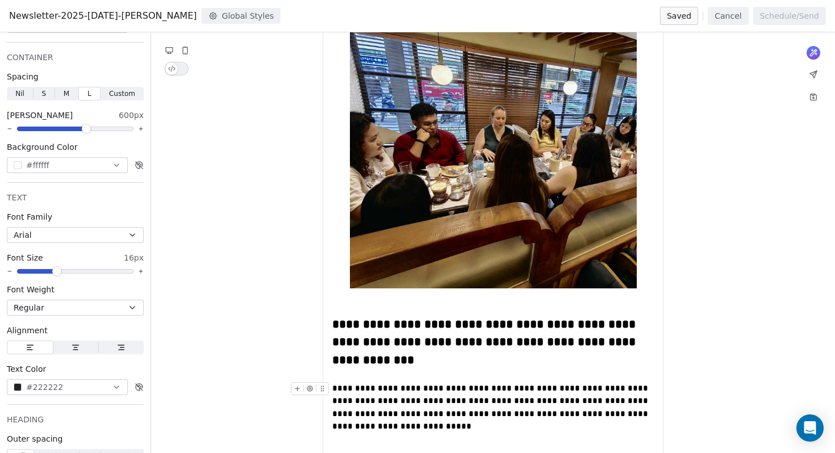
drag, startPoint x: 335, startPoint y: 298, endPoint x: 535, endPoint y: 357, distance: 208.2
click at [535, 358] on div "**********" at bounding box center [492, 156] width 321 height 1747
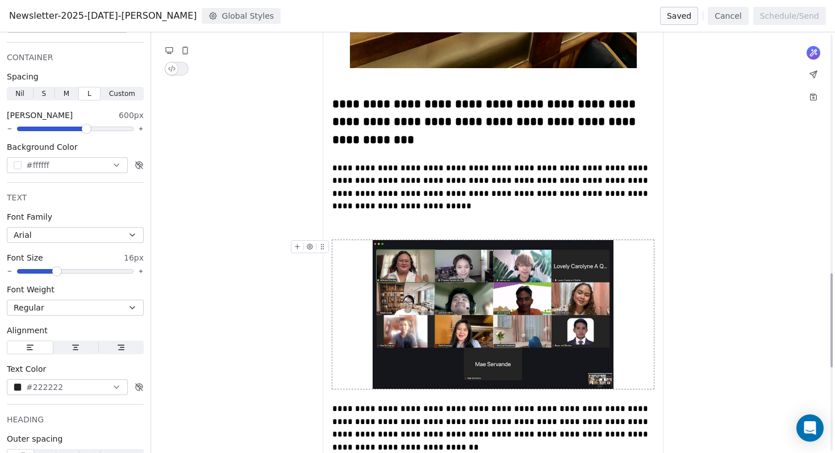
click at [531, 291] on img "To enrich screen reader interactions, please activate Accessibility in Grammarl…" at bounding box center [492, 314] width 241 height 149
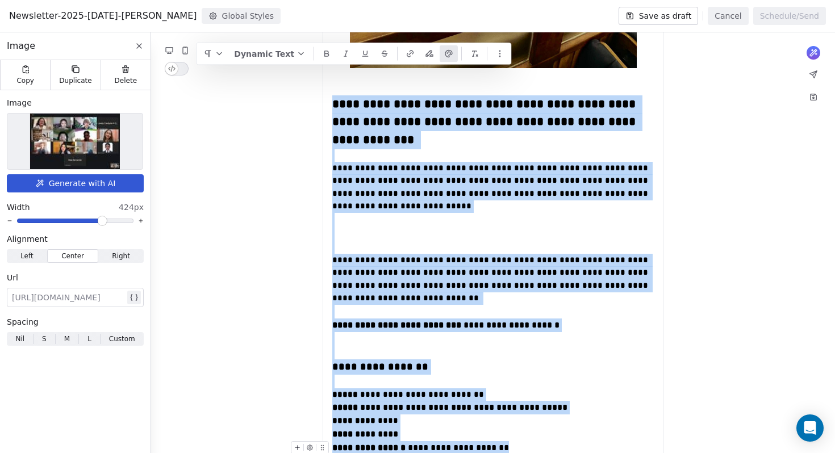
drag, startPoint x: 334, startPoint y: 77, endPoint x: 581, endPoint y: 392, distance: 400.3
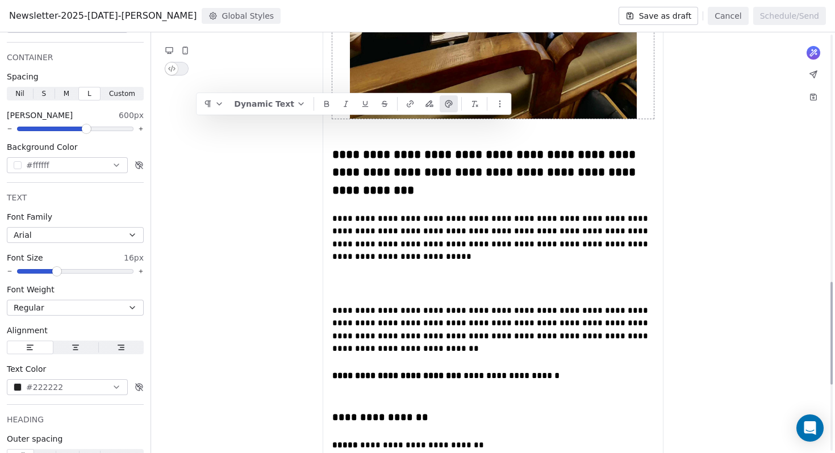
click at [407, 214] on span "**********" at bounding box center [491, 237] width 318 height 47
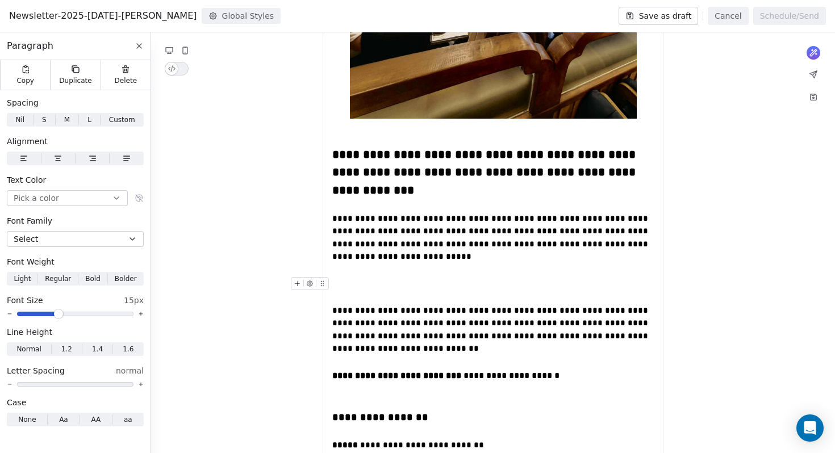
click at [346, 277] on div "To enrich screen reader interactions, please activate Accessibility in Grammarl…" at bounding box center [492, 284] width 321 height 14
drag, startPoint x: 439, startPoint y: 163, endPoint x: 431, endPoint y: 163, distance: 7.4
click at [432, 163] on div "**********" at bounding box center [492, 173] width 321 height 54
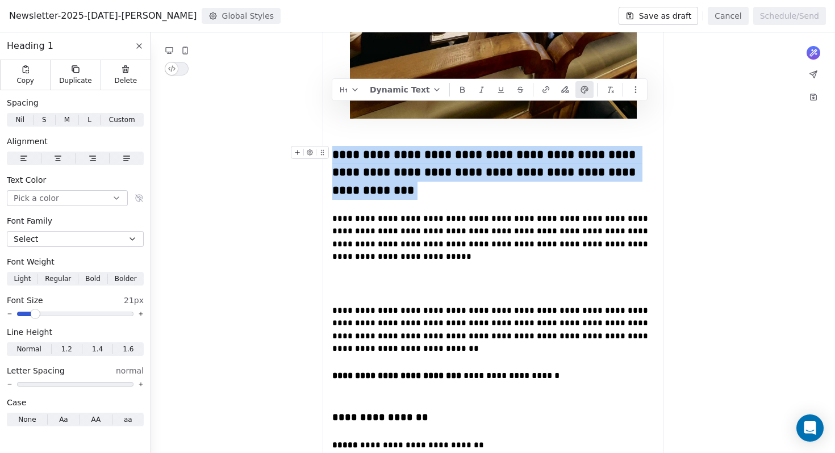
drag, startPoint x: 429, startPoint y: 168, endPoint x: 333, endPoint y: 118, distance: 108.7
click at [333, 146] on div "**********" at bounding box center [492, 173] width 321 height 54
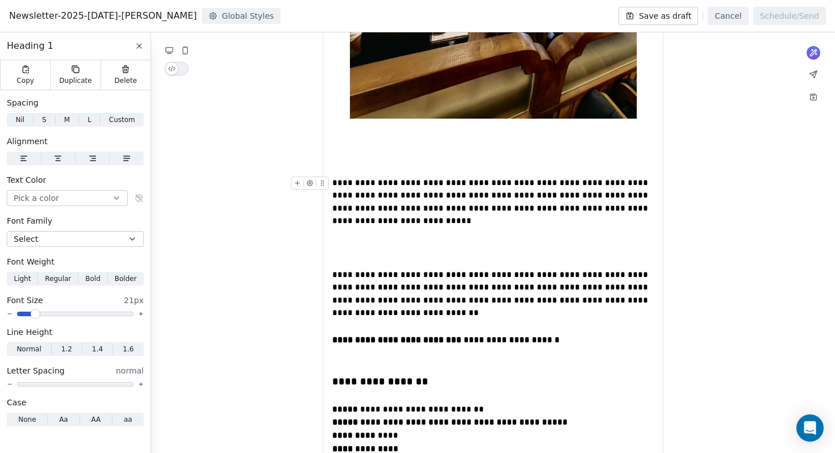
click at [333, 178] on span "**********" at bounding box center [491, 201] width 318 height 47
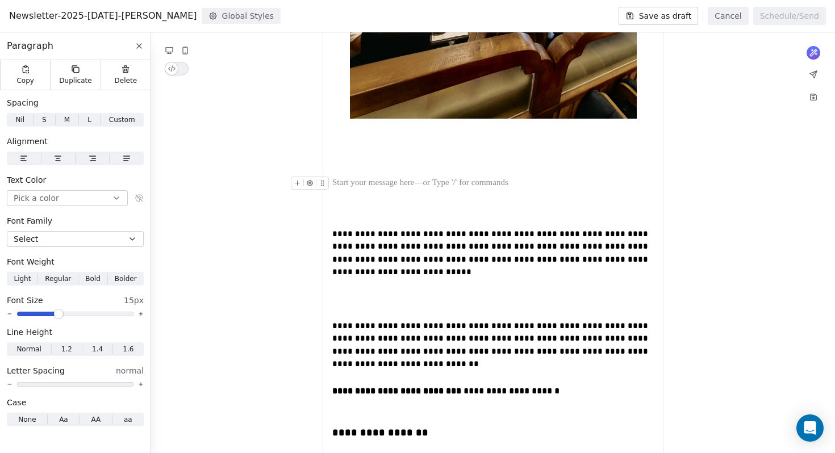
click at [357, 177] on div "To enrich screen reader interactions, please activate Accessibility in Grammarl…" at bounding box center [492, 183] width 321 height 13
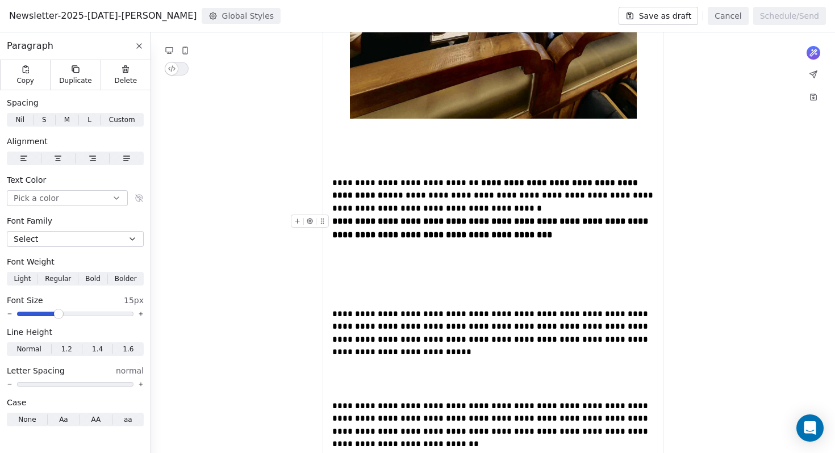
click at [464, 183] on div "**********" at bounding box center [492, 196] width 321 height 39
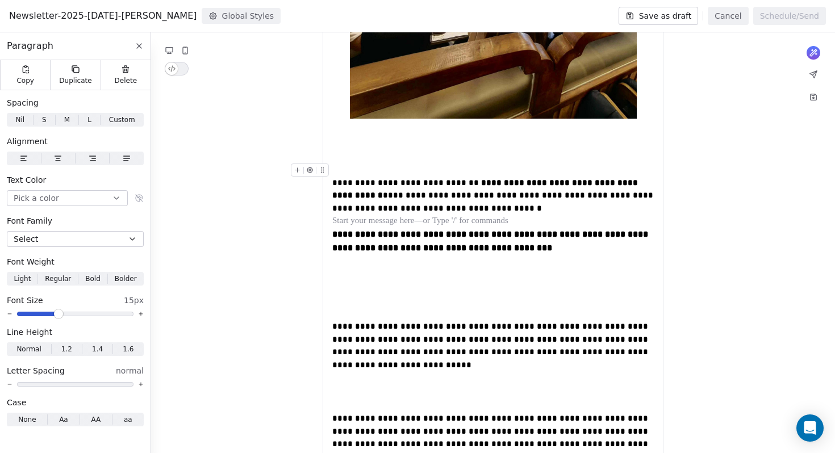
click at [386, 164] on div "To enrich screen reader interactions, please activate Accessibility in Grammarl…" at bounding box center [492, 170] width 321 height 13
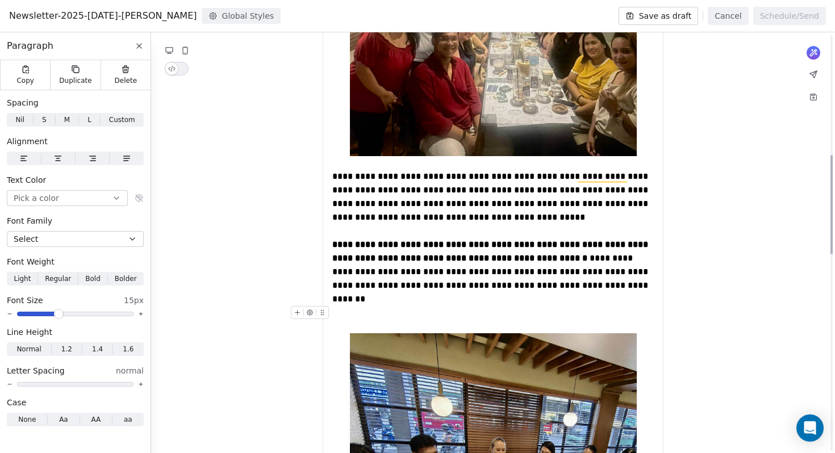
click at [408, 306] on div "To enrich screen reader interactions, please activate Accessibility in Grammarl…" at bounding box center [492, 319] width 321 height 27
click at [410, 306] on div "To enrich screen reader interactions, please activate Accessibility in Grammarl…" at bounding box center [492, 319] width 321 height 27
click at [399, 306] on div "To enrich screen reader interactions, please activate Accessibility in Grammarl…" at bounding box center [492, 319] width 321 height 27
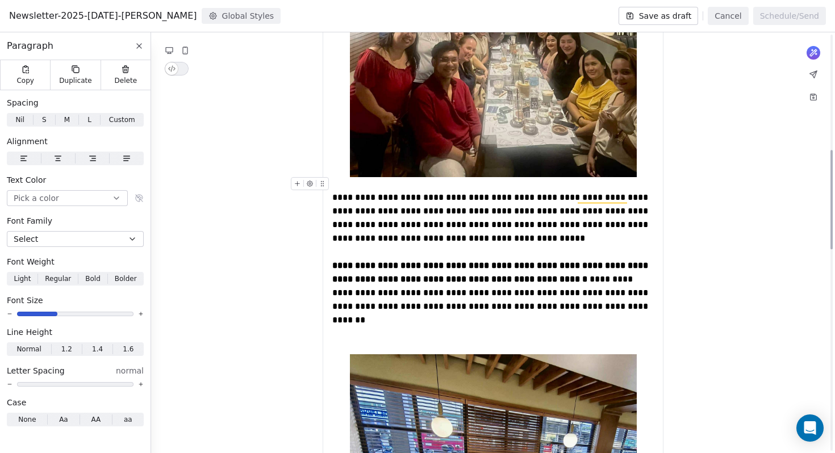
click at [358, 177] on div "To enrich screen reader interactions, please activate Accessibility in Grammarl…" at bounding box center [492, 184] width 321 height 14
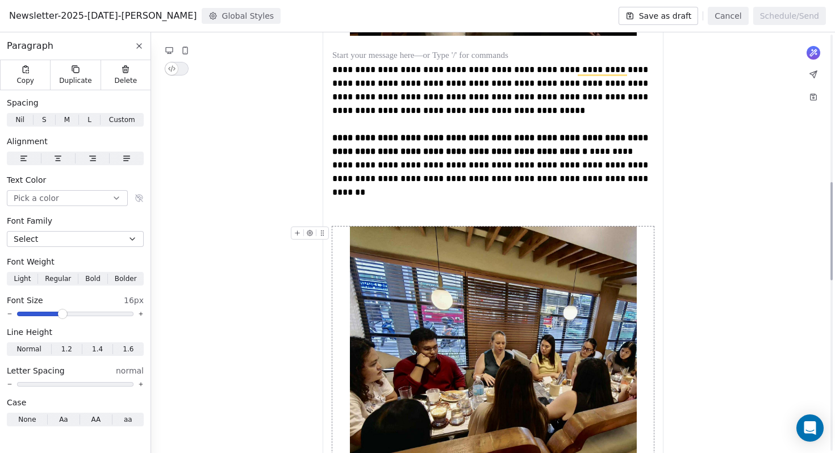
click at [481, 298] on img "To enrich screen reader interactions, please activate Accessibility in Grammarl…" at bounding box center [493, 370] width 287 height 287
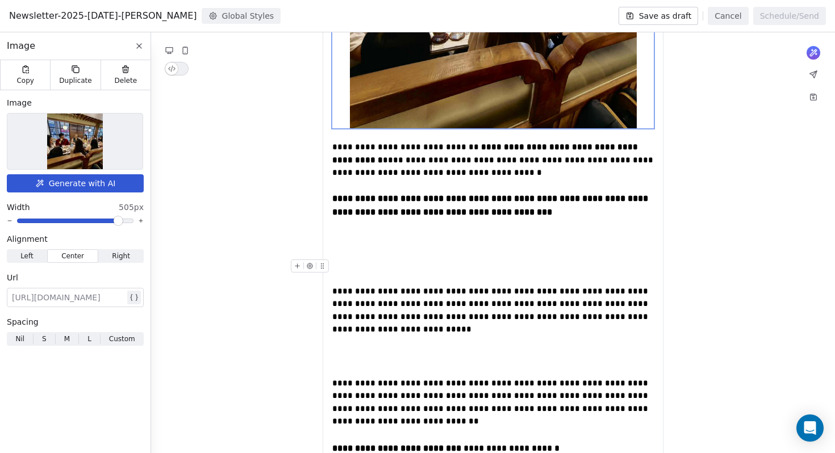
click at [488, 259] on div "To enrich screen reader interactions, please activate Accessibility in Grammarl…" at bounding box center [492, 265] width 321 height 13
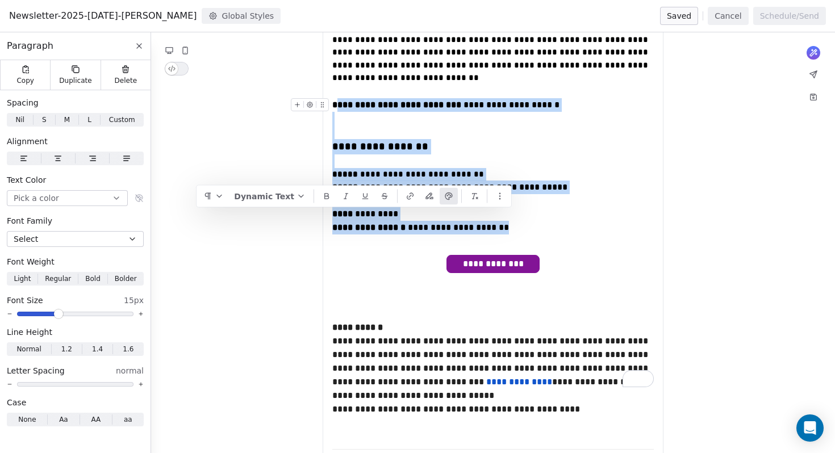
drag, startPoint x: 530, startPoint y: 179, endPoint x: 336, endPoint y: 49, distance: 232.9
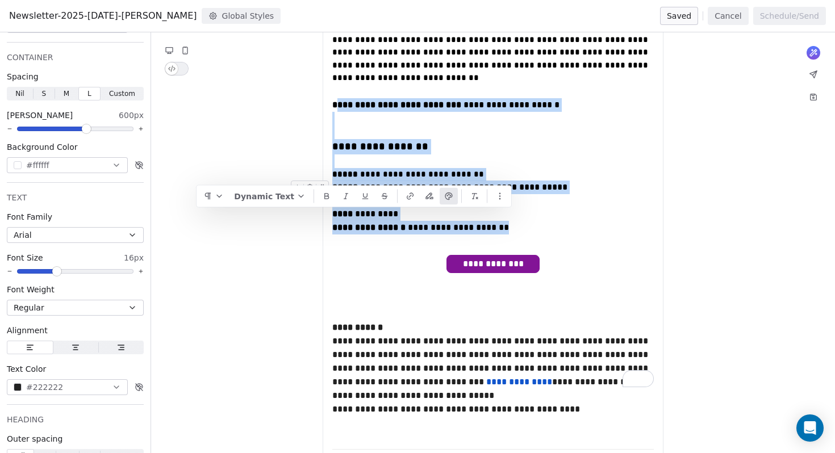
click at [473, 183] on span "**********" at bounding box center [449, 187] width 235 height 9
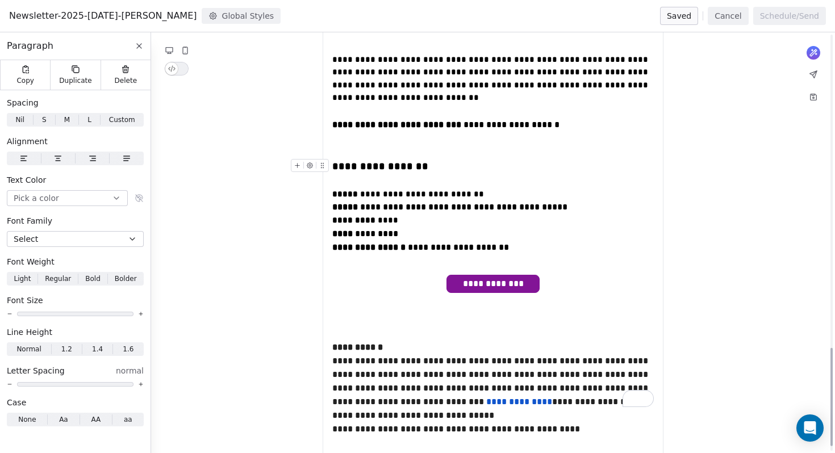
click at [497, 159] on div "**********" at bounding box center [492, 166] width 321 height 15
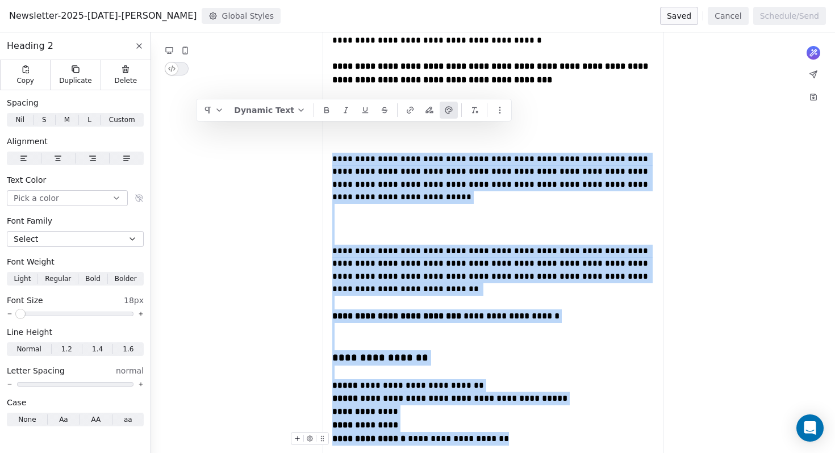
drag, startPoint x: 333, startPoint y: 133, endPoint x: 526, endPoint y: 388, distance: 319.7
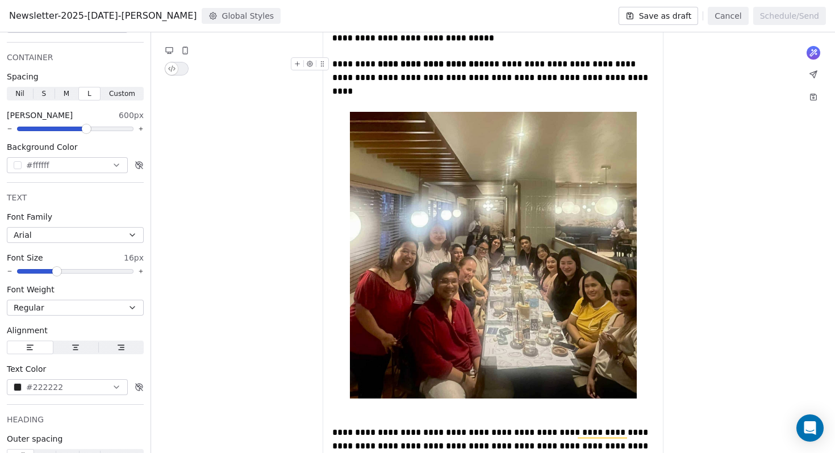
click at [171, 48] on icon at bounding box center [169, 50] width 7 height 5
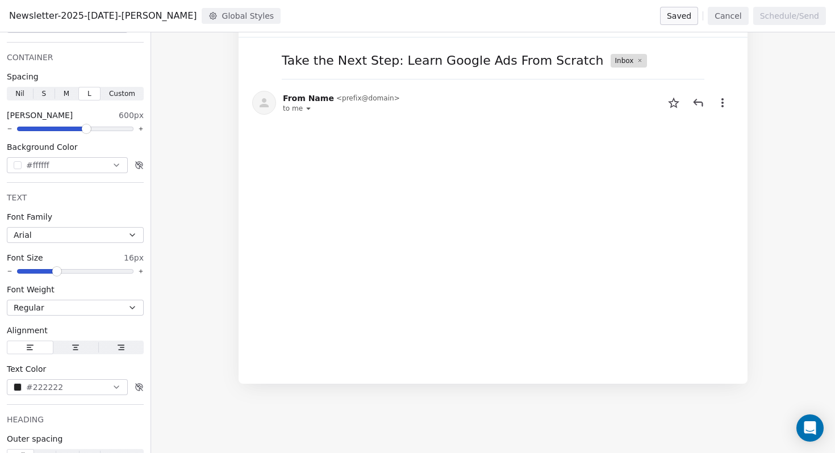
click at [723, 16] on button "Cancel" at bounding box center [727, 16] width 40 height 18
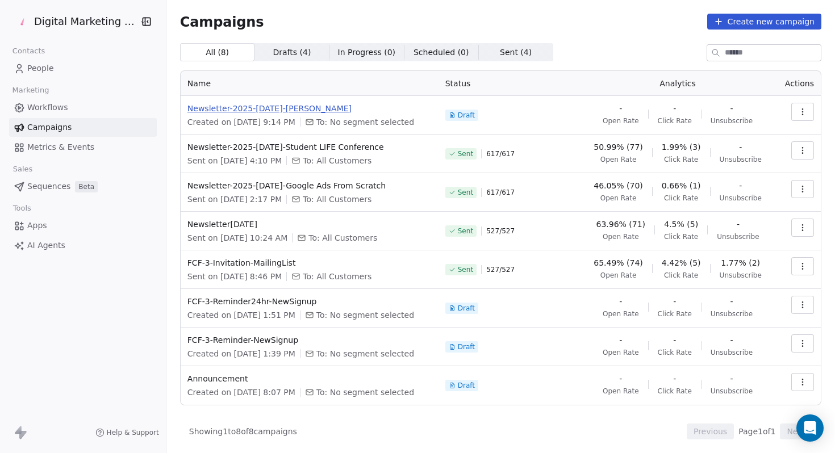
click at [330, 110] on span "Newsletter-2025-[DATE]-[PERSON_NAME]" at bounding box center [309, 108] width 244 height 11
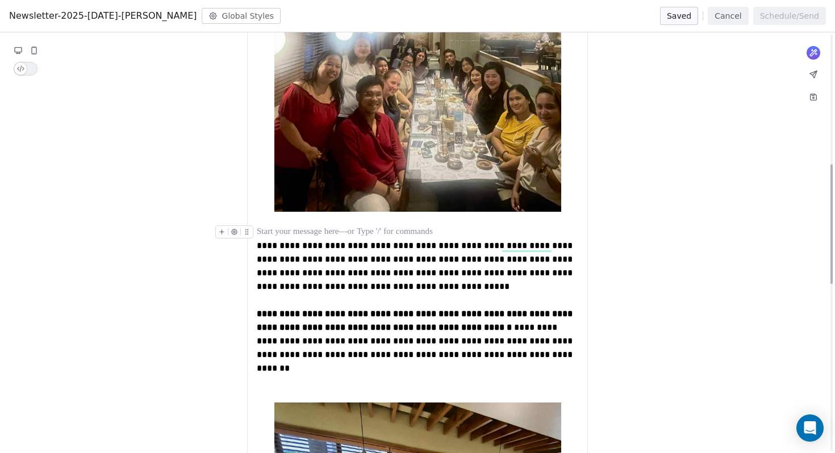
click at [410, 225] on div "To enrich screen reader interactions, please activate Accessibility in Grammarl…" at bounding box center [417, 232] width 321 height 14
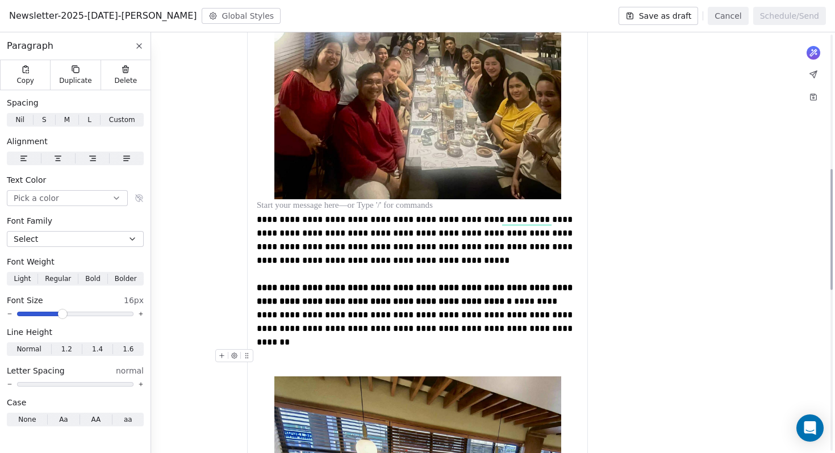
click at [342, 349] on div "To enrich screen reader interactions, please activate Accessibility in Grammarl…" at bounding box center [417, 362] width 321 height 27
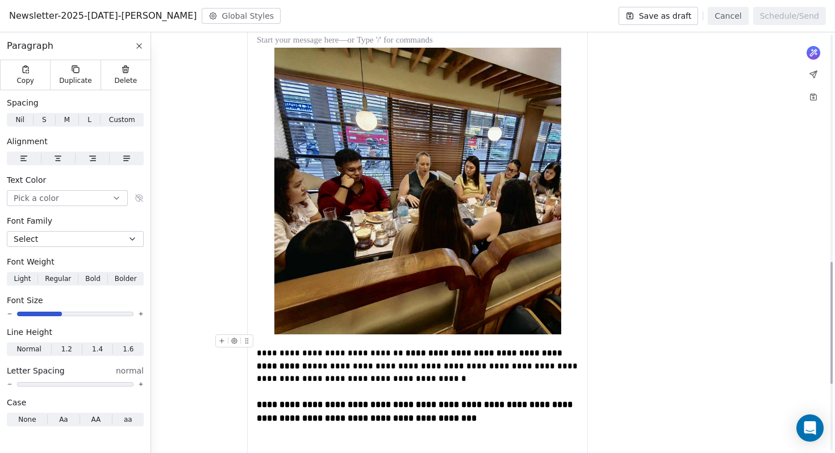
click at [341, 334] on div "To enrich screen reader interactions, please activate Accessibility in Grammarl…" at bounding box center [417, 340] width 321 height 13
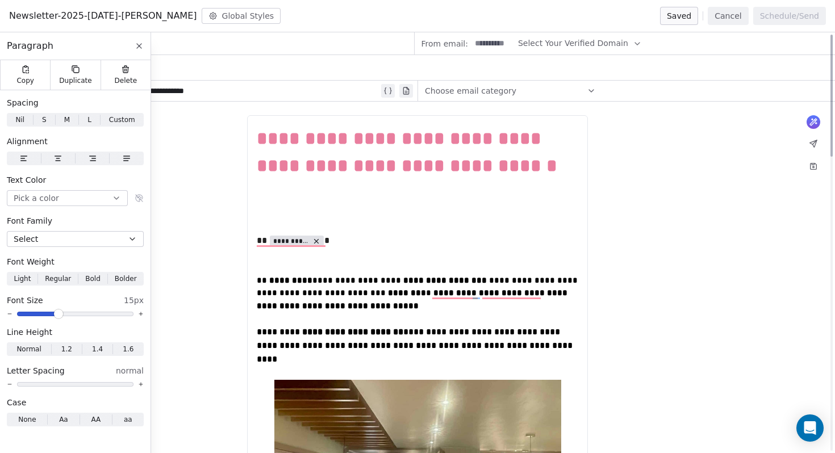
click at [138, 36] on div "Paragraph" at bounding box center [75, 46] width 150 height 28
click at [137, 47] on icon at bounding box center [139, 45] width 9 height 9
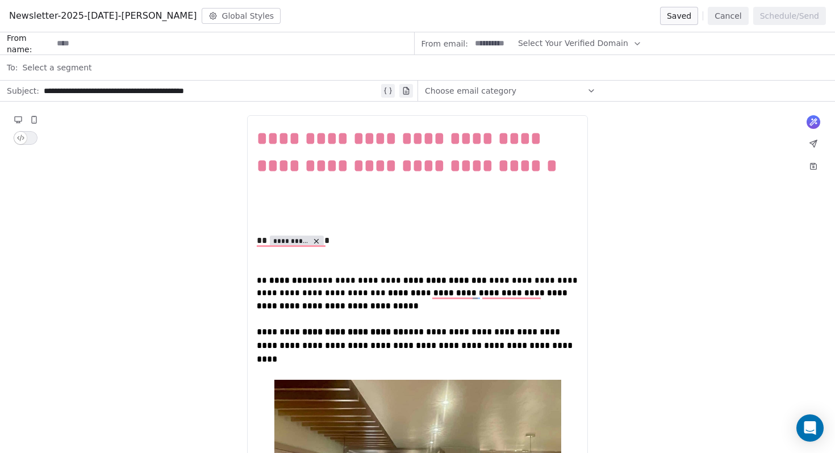
click at [232, 10] on button "Global Styles" at bounding box center [241, 16] width 79 height 16
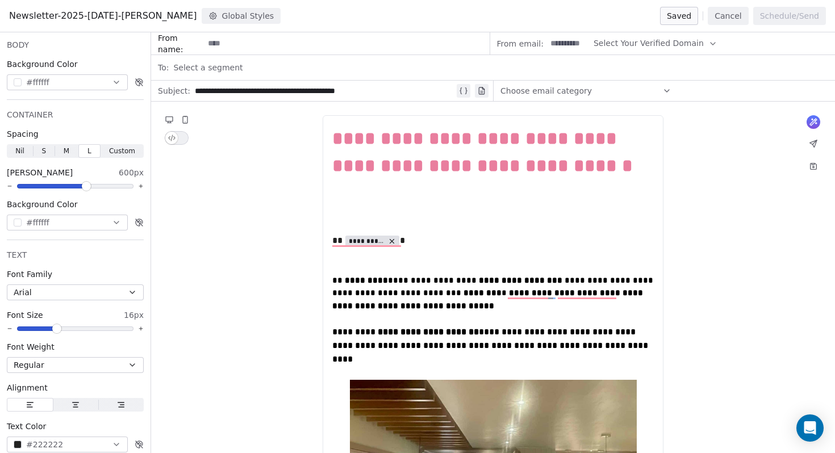
click at [171, 127] on div at bounding box center [177, 130] width 25 height 30
click at [170, 116] on icon at bounding box center [169, 119] width 9 height 9
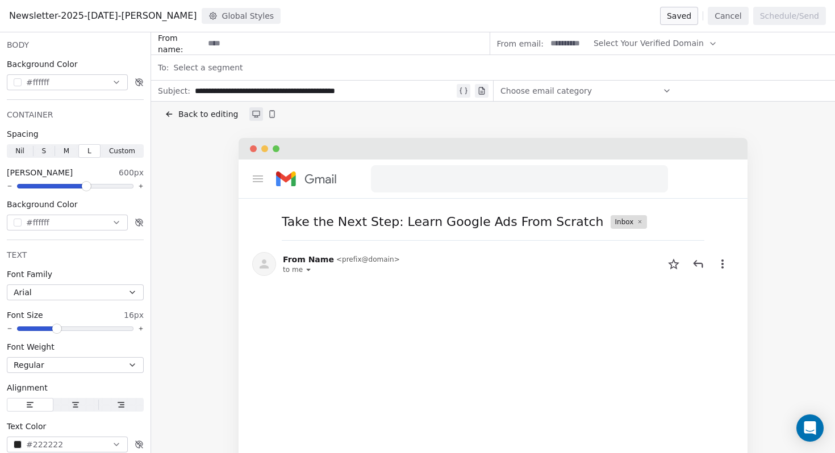
click at [773, 72] on div "Select a segment" at bounding box center [500, 67] width 655 height 25
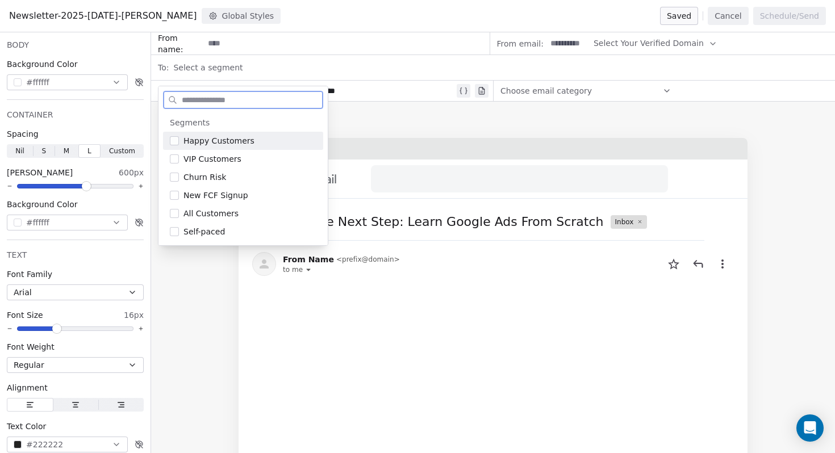
click at [245, 15] on button "Global Styles" at bounding box center [241, 16] width 79 height 16
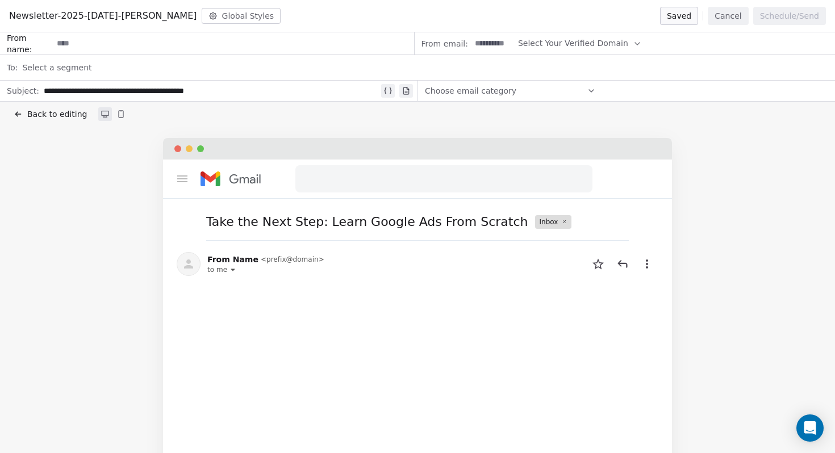
click at [35, 112] on span "Back to editing" at bounding box center [57, 113] width 60 height 11
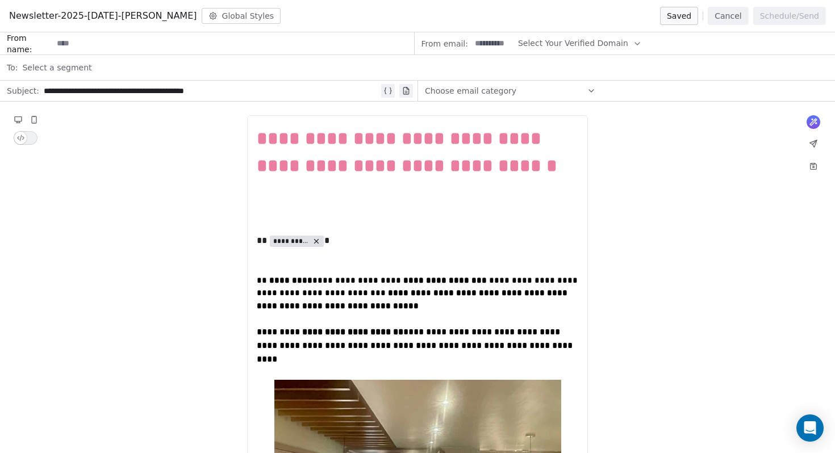
click at [723, 15] on button "Cancel" at bounding box center [727, 16] width 40 height 18
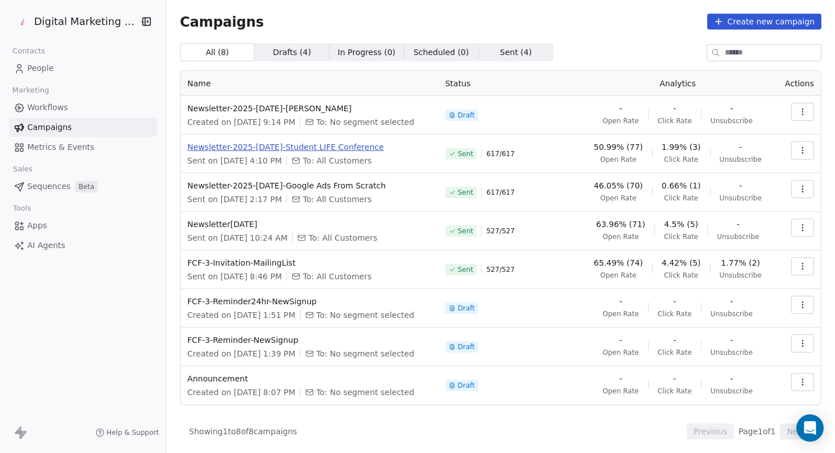
click at [326, 146] on span "Newsletter-2025-[DATE]-Student LIFE Conference" at bounding box center [309, 146] width 244 height 11
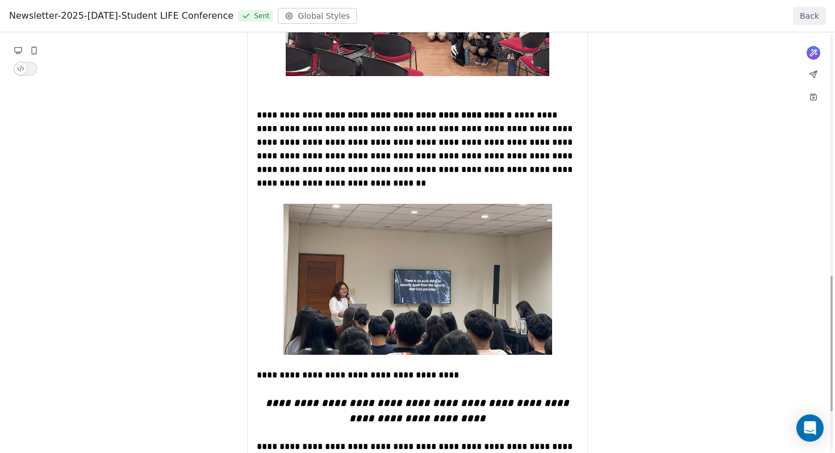
scroll to position [504, 0]
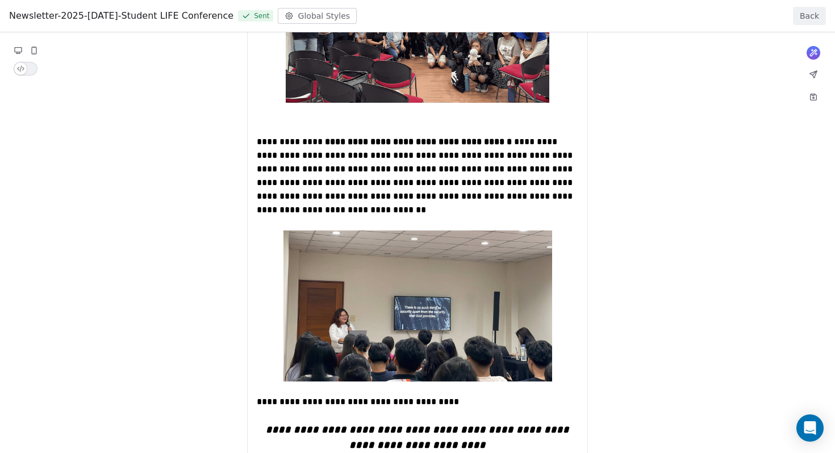
click at [809, 10] on button "Back" at bounding box center [809, 16] width 33 height 18
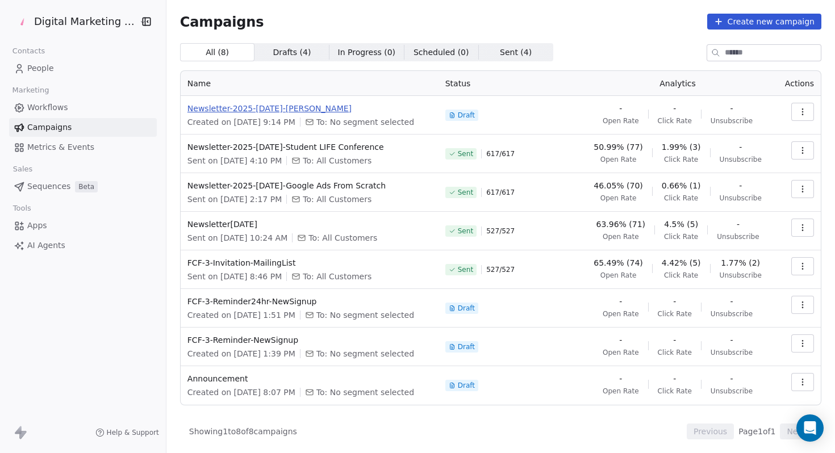
click at [284, 109] on span "Newsletter-2025-[DATE]-[PERSON_NAME]" at bounding box center [309, 108] width 244 height 11
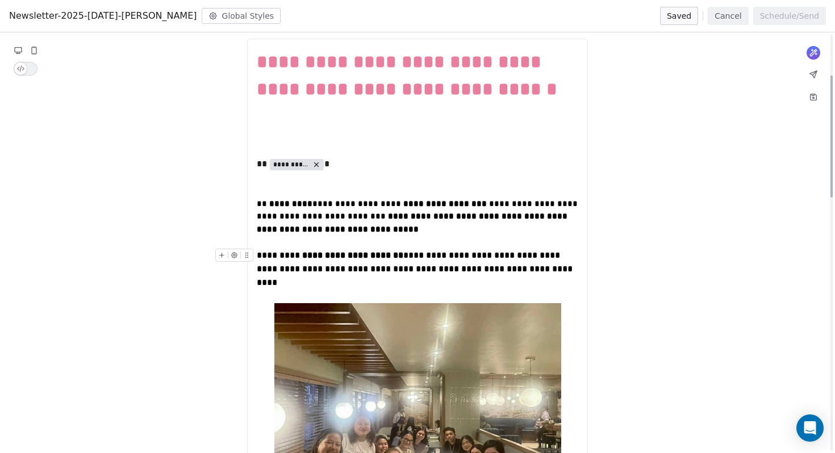
scroll to position [140, 0]
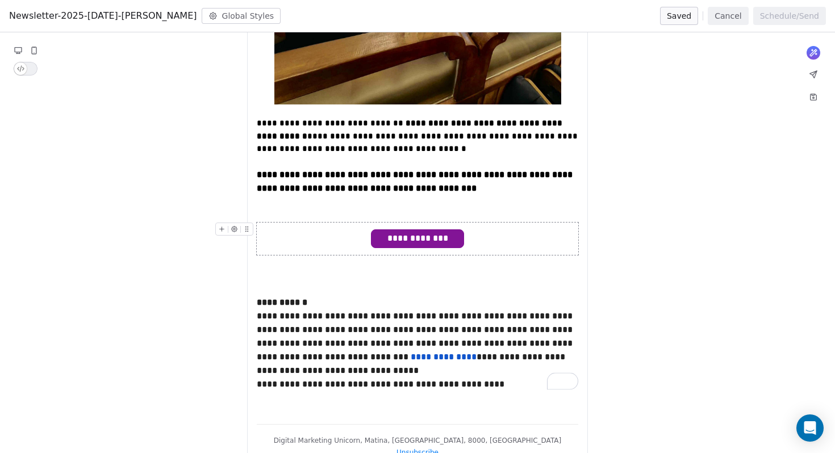
click at [429, 230] on span "**********" at bounding box center [417, 239] width 93 height 18
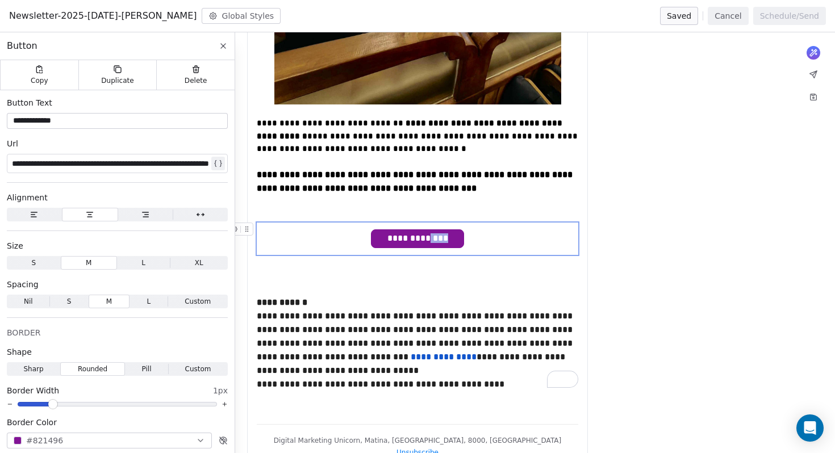
click at [429, 230] on span "**********" at bounding box center [417, 239] width 93 height 18
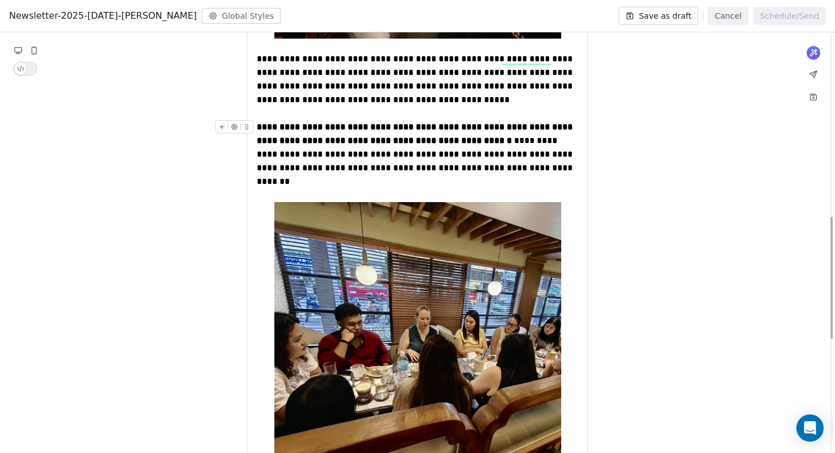
scroll to position [323, 0]
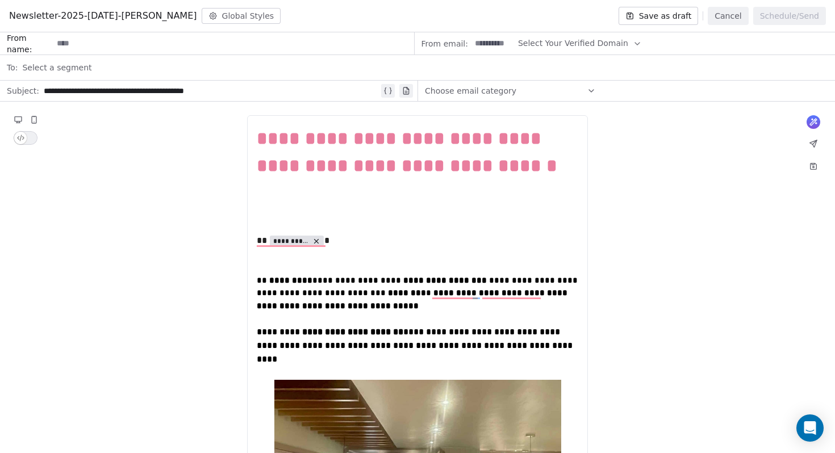
click at [484, 41] on input at bounding box center [493, 43] width 44 height 21
type input "*********"
click at [547, 40] on span "Select Your Verified Domain" at bounding box center [573, 43] width 110 height 12
click at [589, 68] on span "@[DOMAIN_NAME]" at bounding box center [572, 70] width 92 height 11
click at [151, 37] on input at bounding box center [233, 43] width 360 height 21
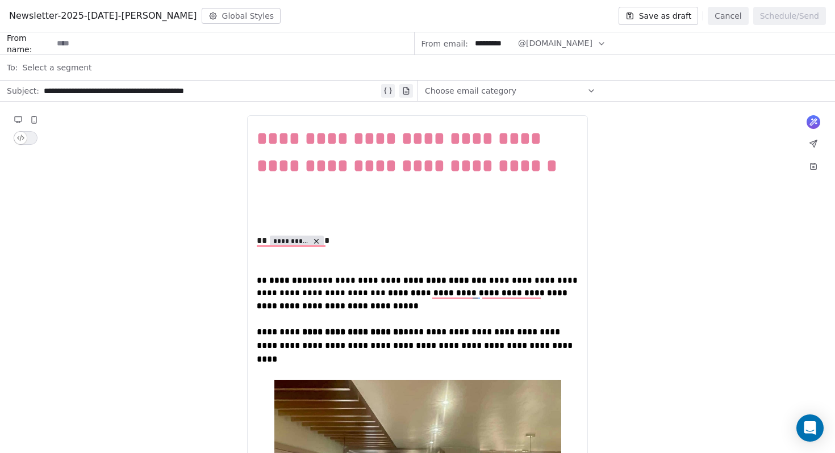
click at [123, 43] on input at bounding box center [233, 43] width 360 height 21
type input "**********"
click at [128, 61] on div "Select a segment" at bounding box center [425, 67] width 806 height 25
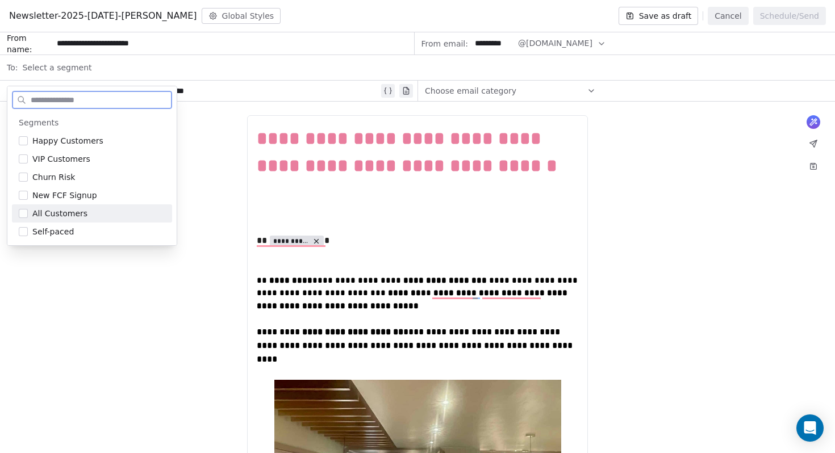
click at [24, 216] on button "Suggestions" at bounding box center [23, 213] width 9 height 9
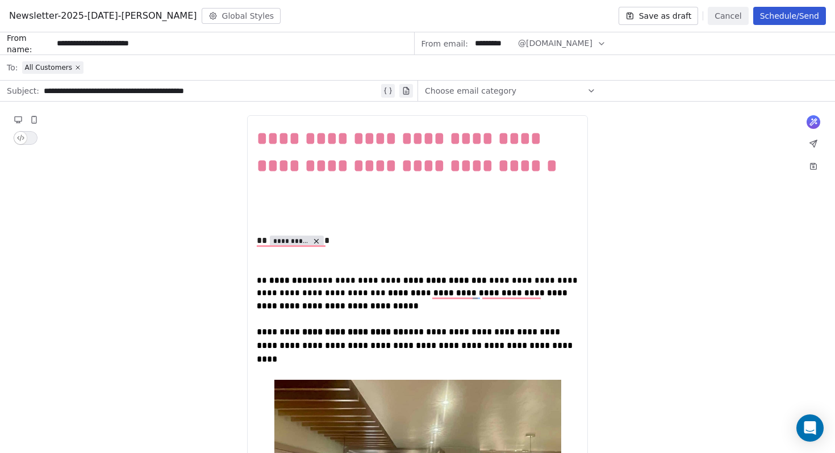
click at [256, 91] on div "**********" at bounding box center [211, 91] width 335 height 14
click at [154, 93] on div "**********" at bounding box center [211, 91] width 335 height 14
drag, startPoint x: 236, startPoint y: 93, endPoint x: 36, endPoint y: 72, distance: 200.9
paste div
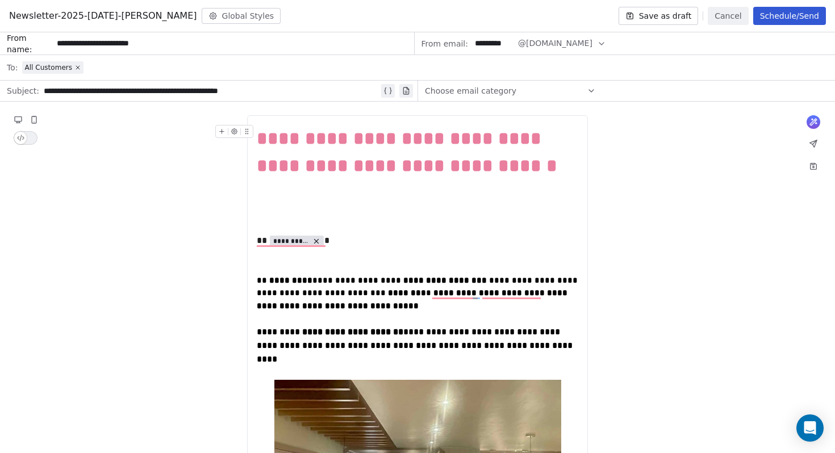
click at [512, 97] on div "Choose email category" at bounding box center [510, 91] width 171 height 18
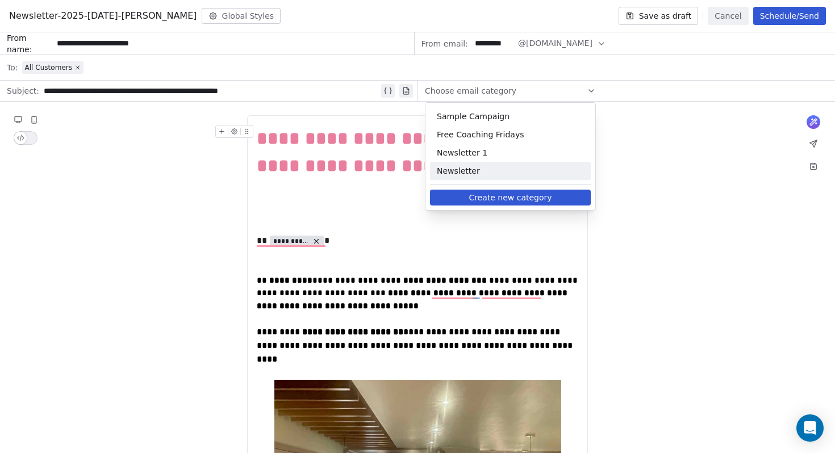
click at [479, 174] on span "Newsletter" at bounding box center [510, 170] width 147 height 11
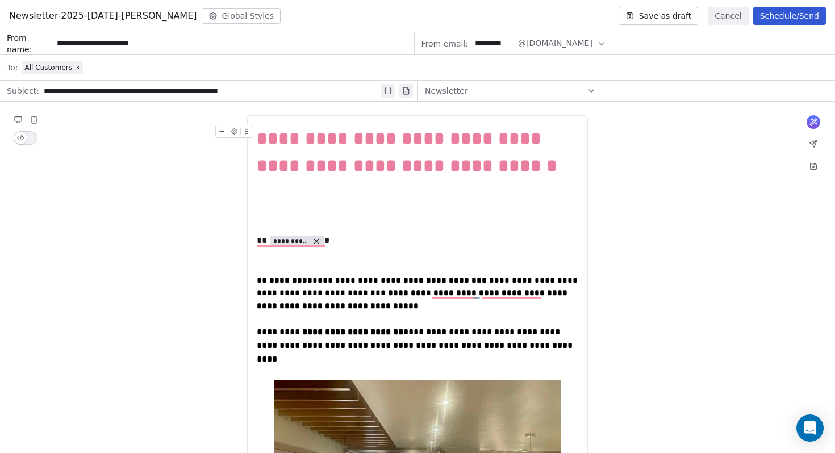
click at [666, 19] on button "Save as draft" at bounding box center [658, 16] width 80 height 18
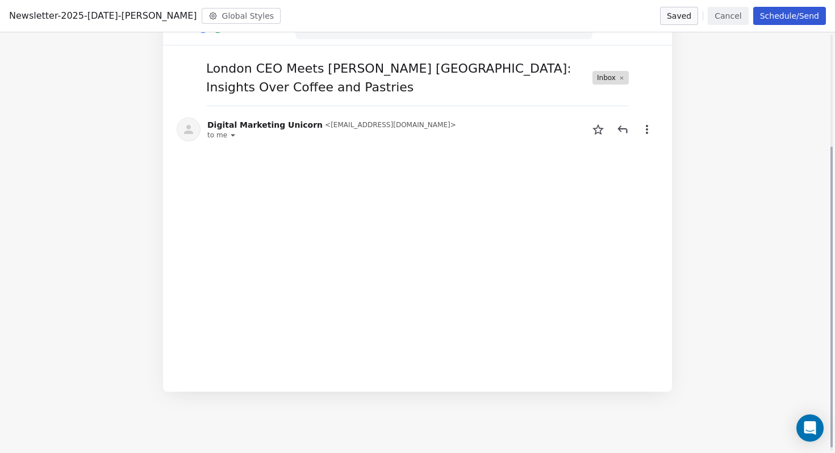
scroll to position [161, 0]
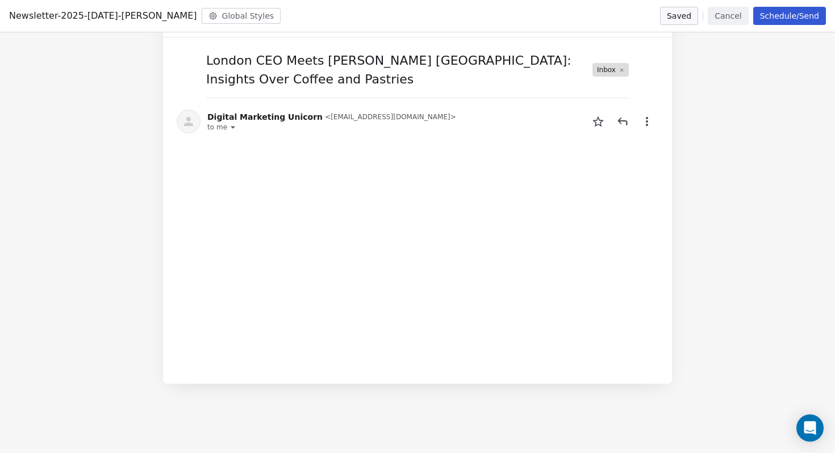
click at [725, 16] on button "Cancel" at bounding box center [727, 16] width 40 height 18
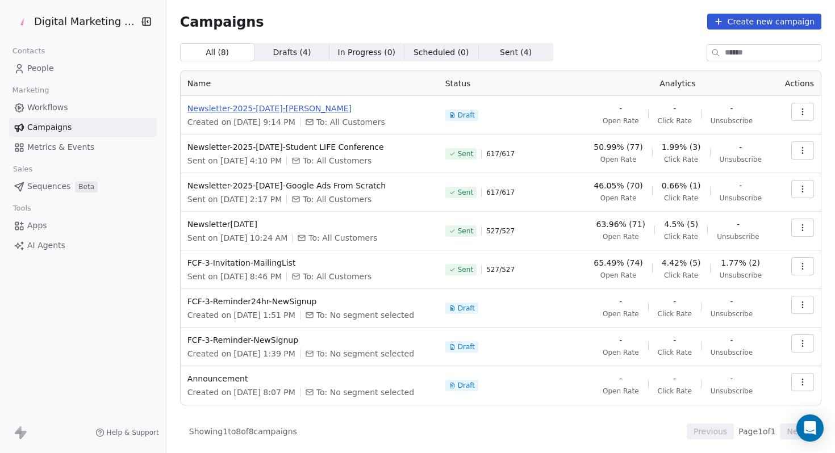
click at [269, 114] on span "Newsletter-2025-[DATE]-[PERSON_NAME]" at bounding box center [309, 108] width 244 height 11
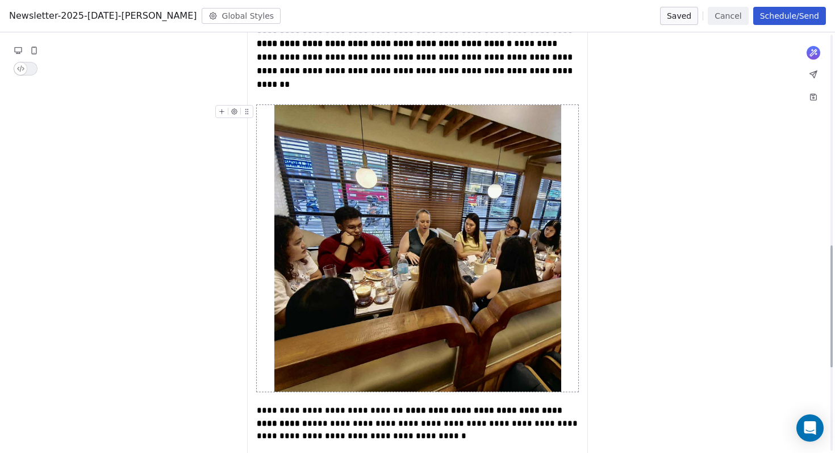
scroll to position [726, 0]
click at [388, 267] on img "To enrich screen reader interactions, please activate Accessibility in Grammarl…" at bounding box center [417, 247] width 287 height 287
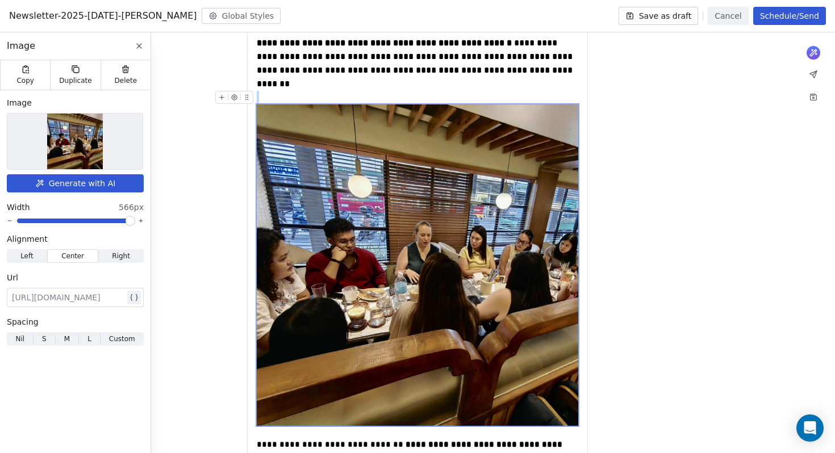
click at [133, 223] on span at bounding box center [130, 220] width 7 height 7
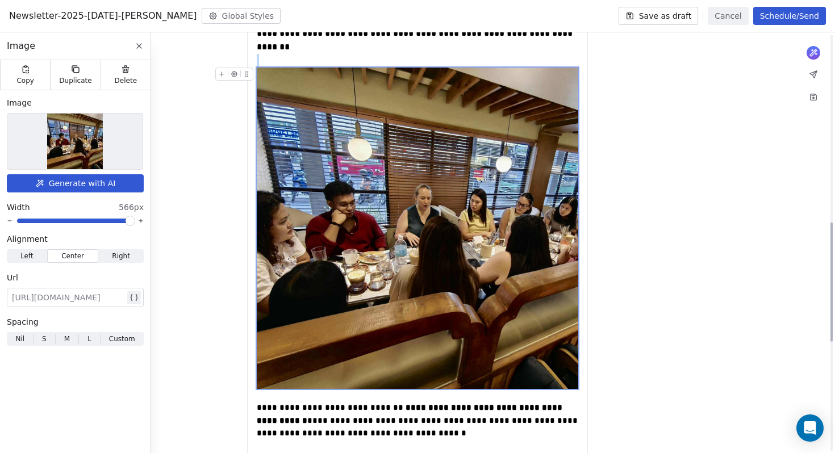
scroll to position [662, 0]
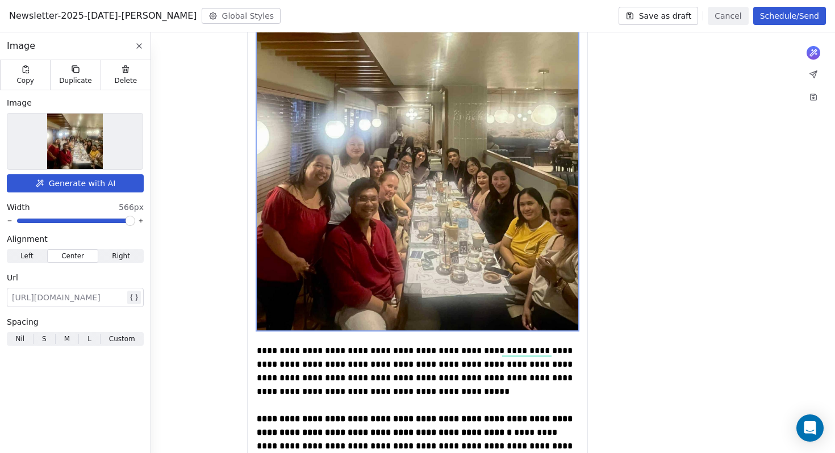
click at [133, 224] on span at bounding box center [130, 220] width 7 height 7
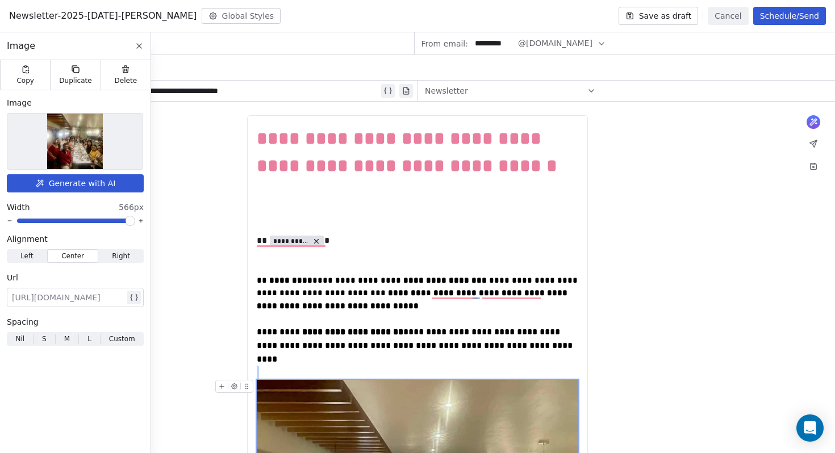
click at [233, 22] on button "Global Styles" at bounding box center [241, 16] width 79 height 16
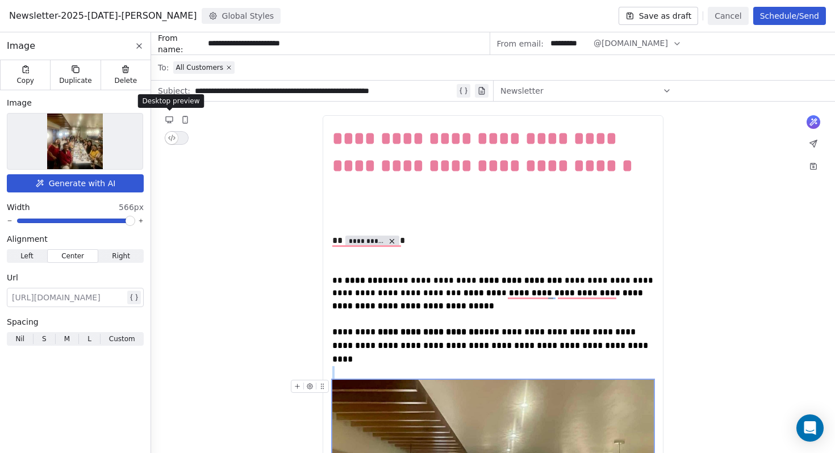
click at [166, 119] on icon at bounding box center [169, 119] width 7 height 5
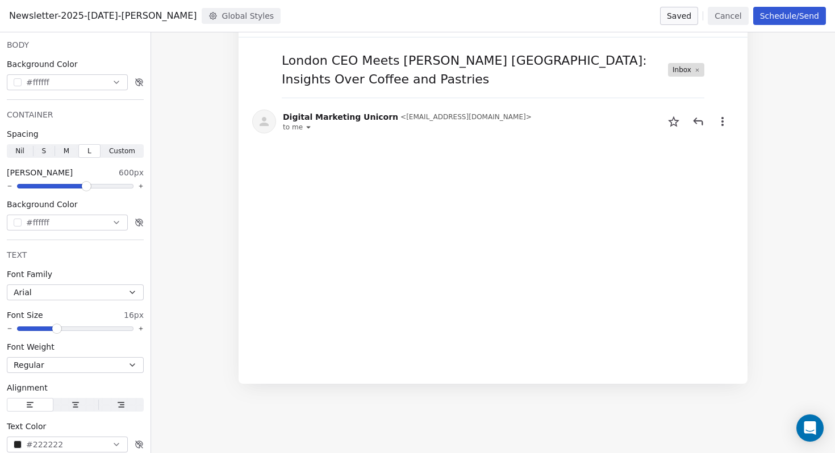
click at [739, 14] on button "Cancel" at bounding box center [727, 16] width 40 height 18
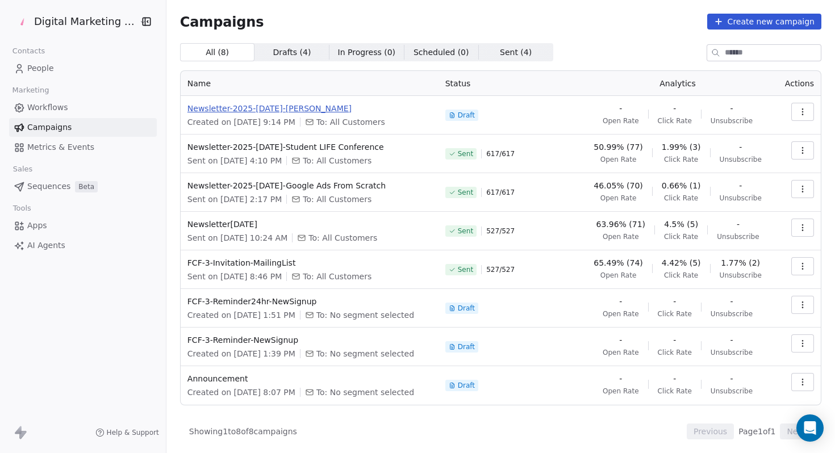
click at [305, 108] on span "Newsletter-2025-[DATE]-[PERSON_NAME]" at bounding box center [309, 108] width 244 height 11
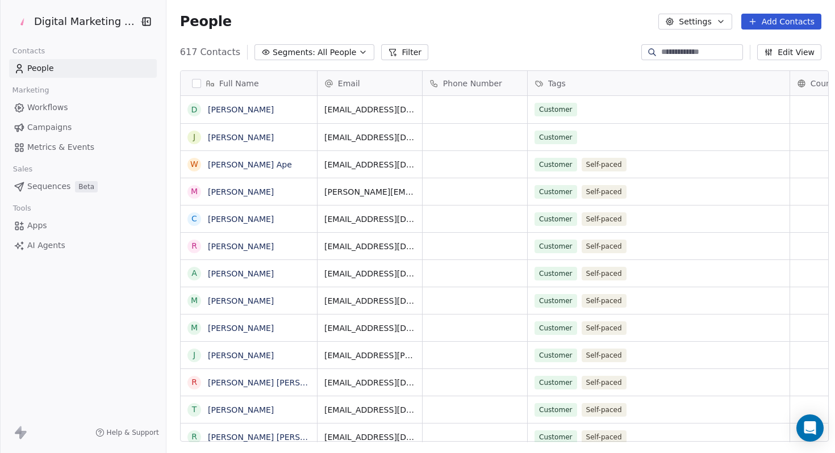
scroll to position [390, 667]
click at [59, 107] on span "Workflows" at bounding box center [47, 108] width 41 height 12
click at [50, 136] on link "Campaigns" at bounding box center [83, 127] width 148 height 19
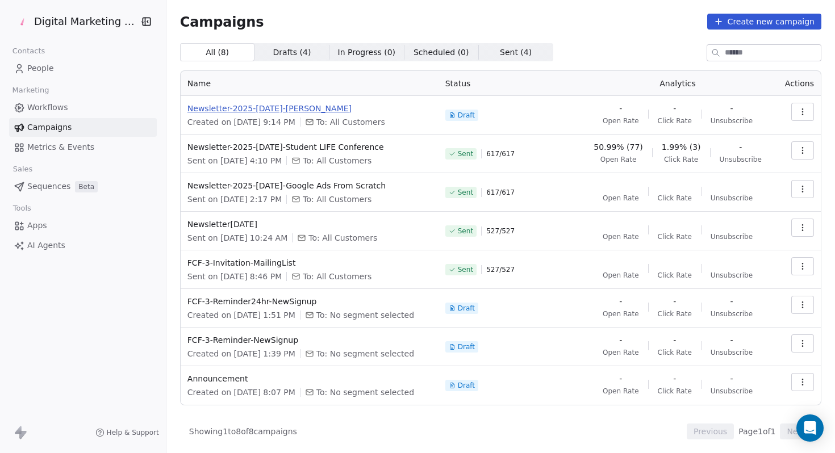
click at [297, 106] on span "Newsletter-2025-[DATE]-[PERSON_NAME]" at bounding box center [309, 108] width 244 height 11
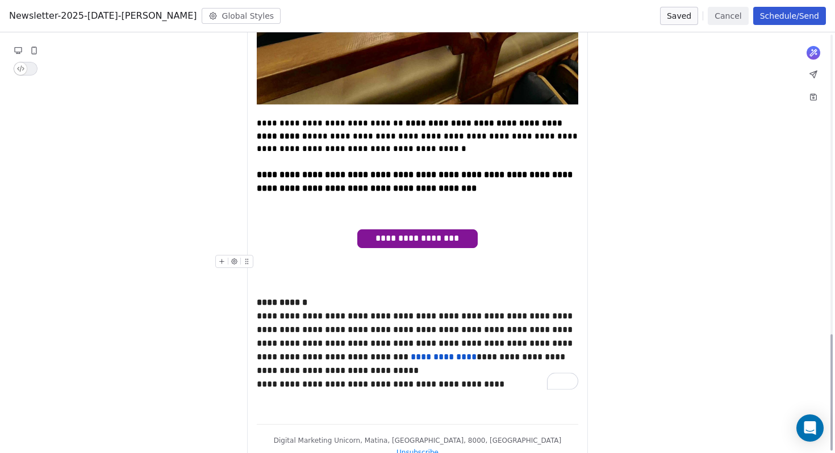
click at [422, 230] on span "**********" at bounding box center [417, 239] width 119 height 18
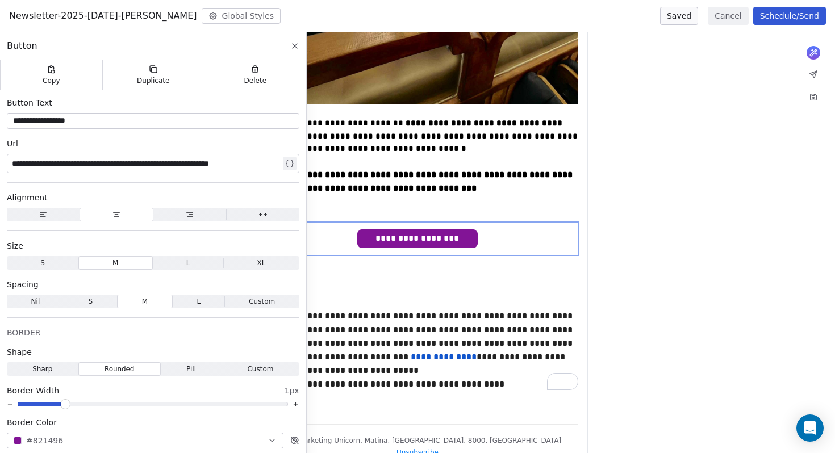
scroll to position [1081, 0]
click at [158, 156] on div "**********" at bounding box center [154, 163] width 284 height 18
click at [158, 157] on div "**********" at bounding box center [146, 164] width 269 height 14
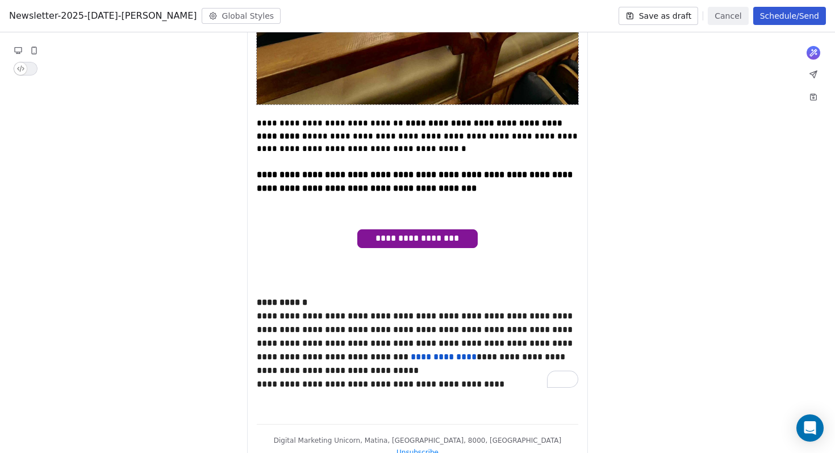
click at [642, 18] on button "Save as draft" at bounding box center [658, 16] width 80 height 18
click at [811, 76] on icon at bounding box center [812, 74] width 9 height 9
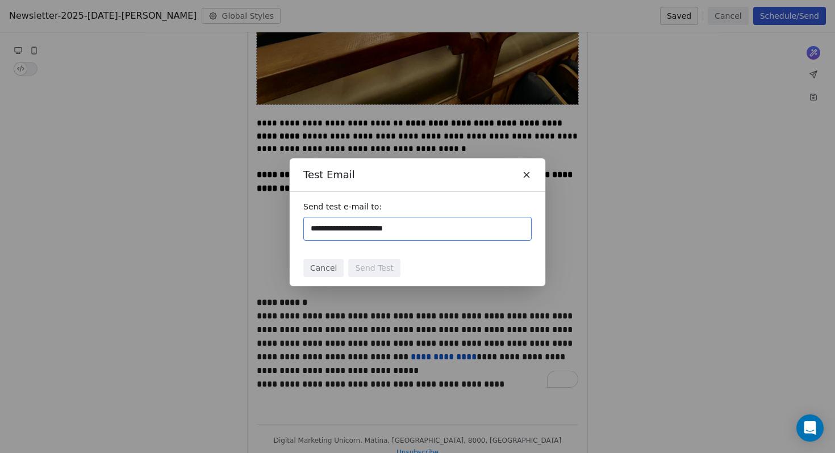
type input "**********"
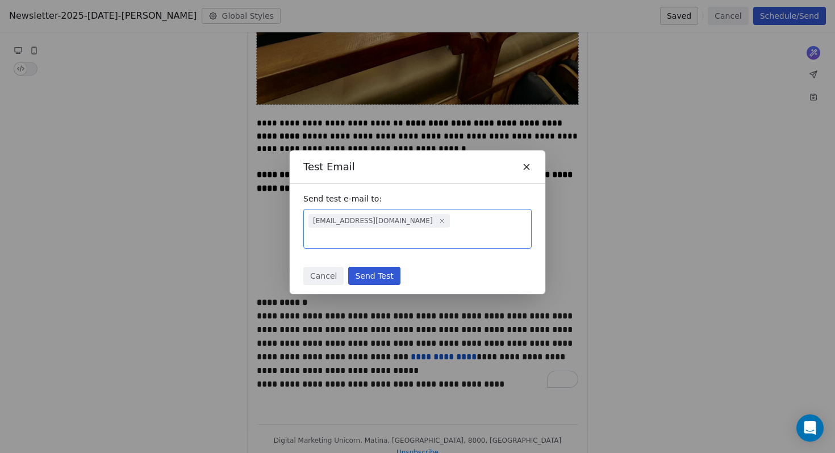
click at [379, 269] on button "Send Test" at bounding box center [374, 276] width 52 height 18
